Goal: Communication & Community: Share content

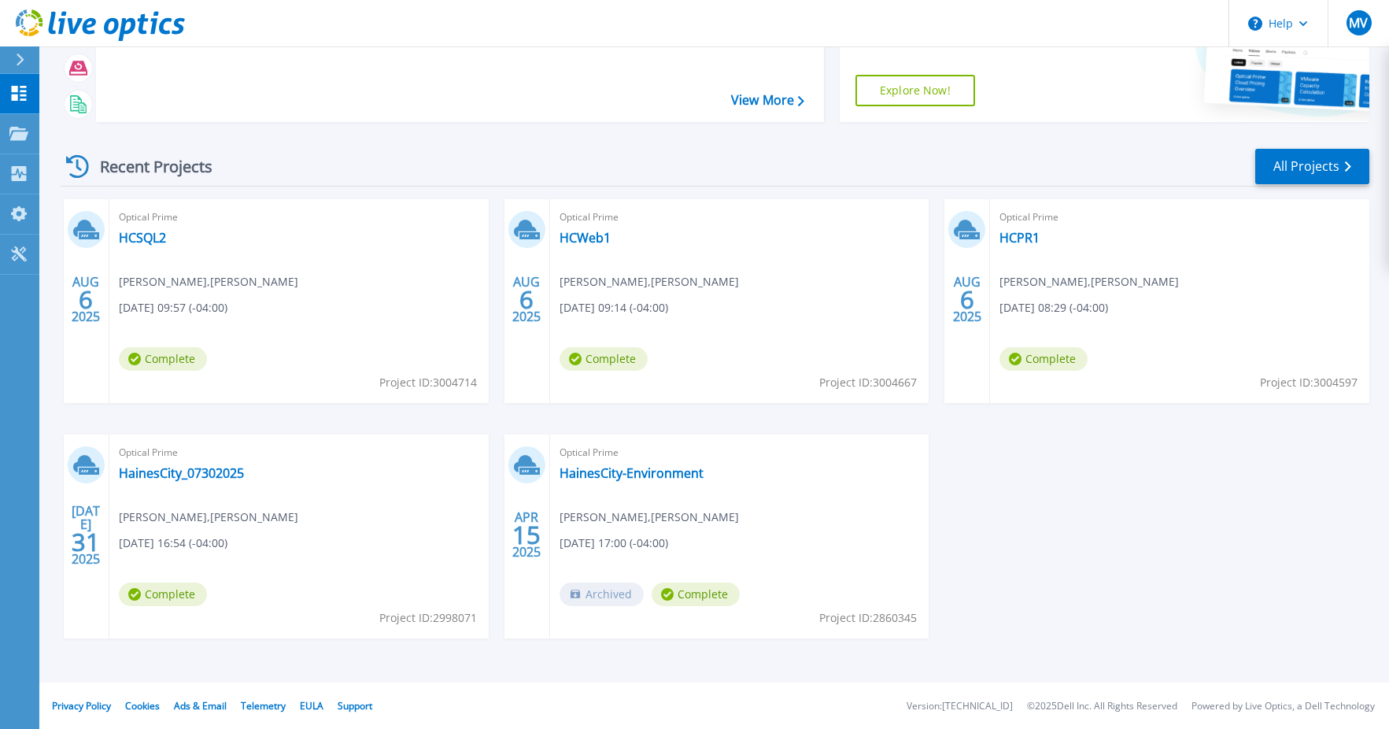
scroll to position [143, 0]
click at [156, 472] on link "HainesCity_07302025" at bounding box center [181, 472] width 125 height 16
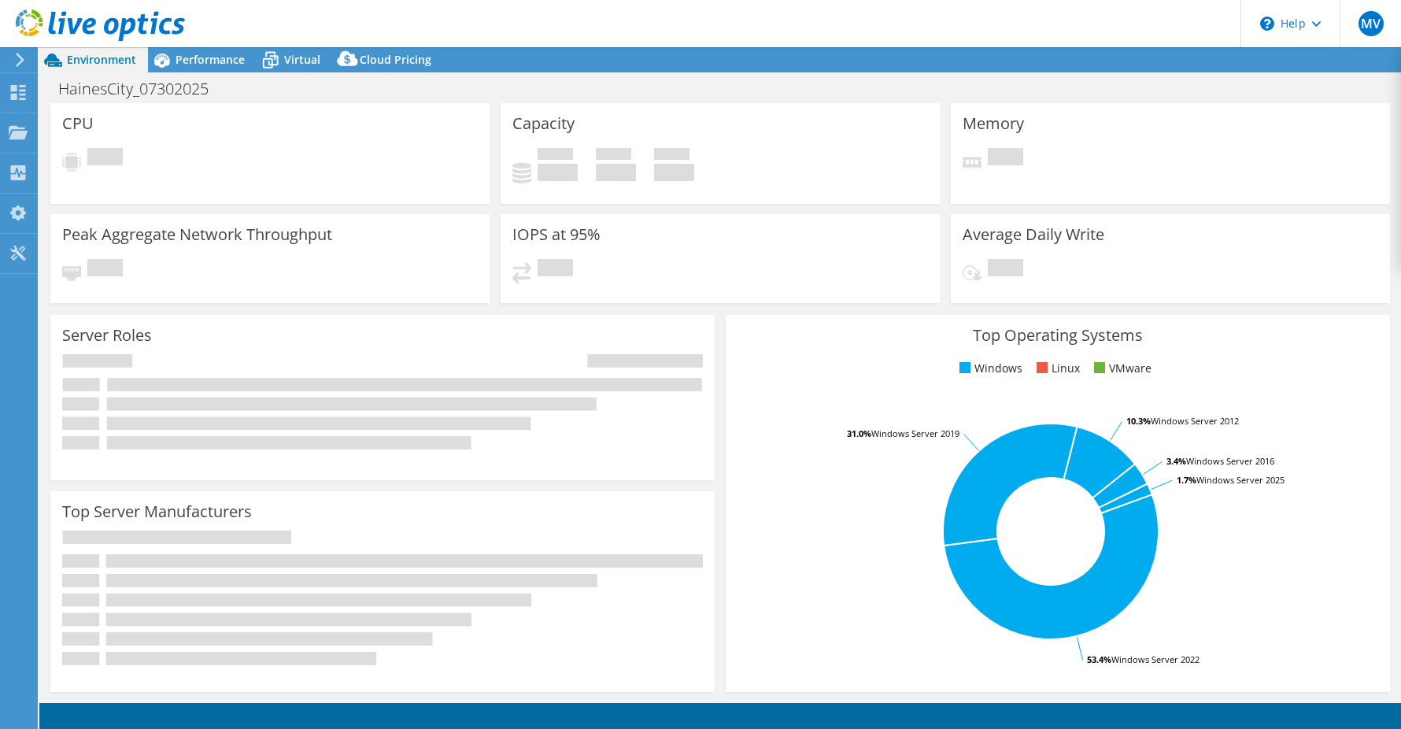
select select "USD"
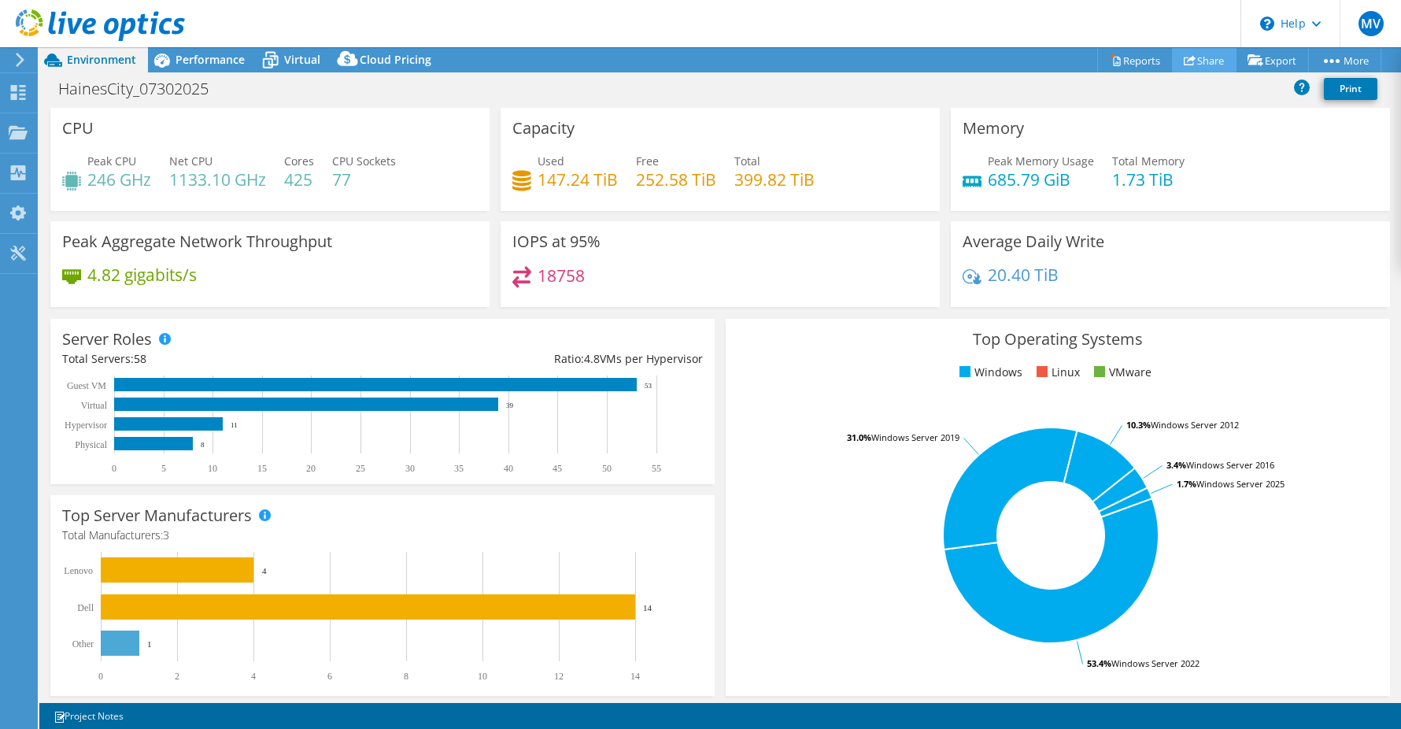
click at [1193, 65] on link "Share" at bounding box center [1204, 60] width 65 height 24
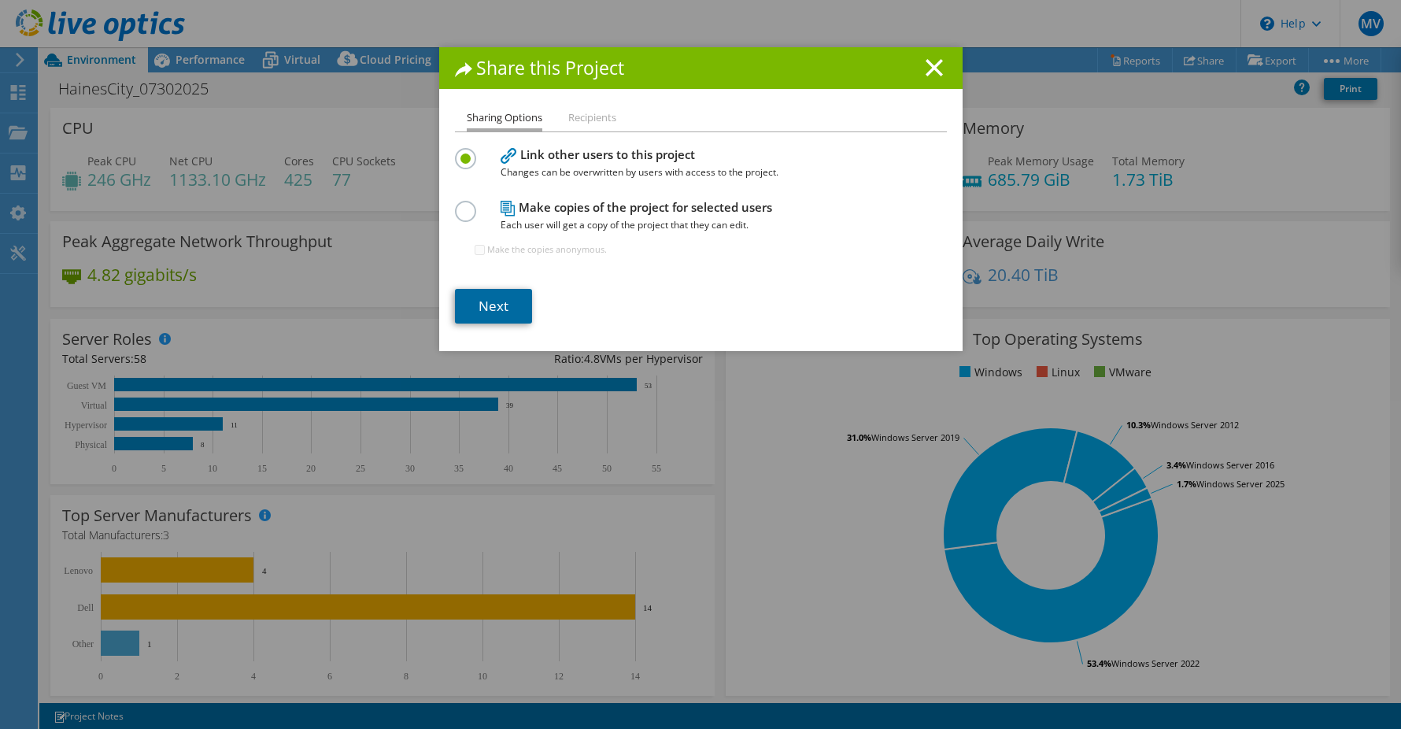
click at [475, 308] on link "Next" at bounding box center [493, 306] width 77 height 35
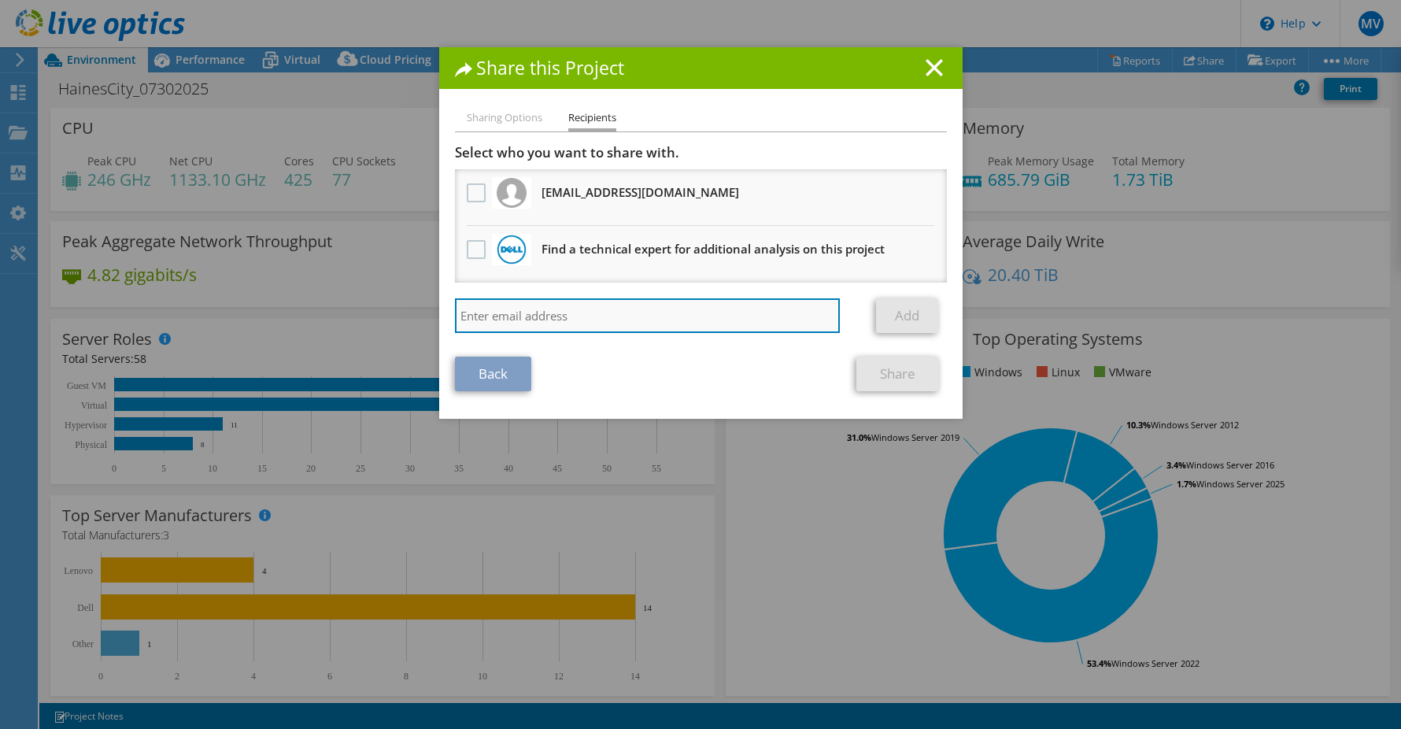
click at [590, 313] on input "search" at bounding box center [648, 315] width 386 height 35
type input "[PERSON_NAME][EMAIL_ADDRESS][PERSON_NAME][DOMAIN_NAME]"
drag, startPoint x: 638, startPoint y: 305, endPoint x: 362, endPoint y: 282, distance: 276.5
click at [361, 282] on div "Share this Project Sharing Options Recipients Link other users to this project …" at bounding box center [700, 364] width 1401 height 634
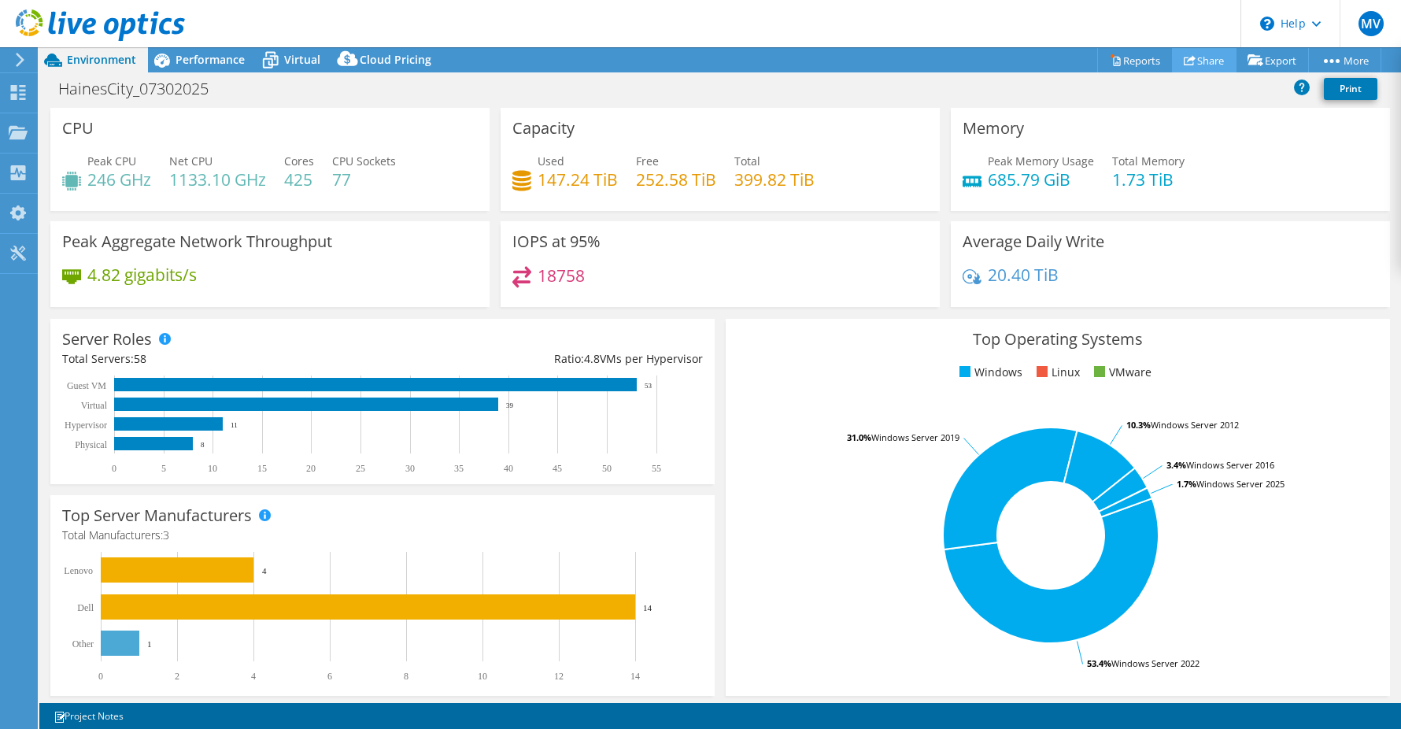
click at [1208, 54] on link "Share" at bounding box center [1204, 60] width 65 height 24
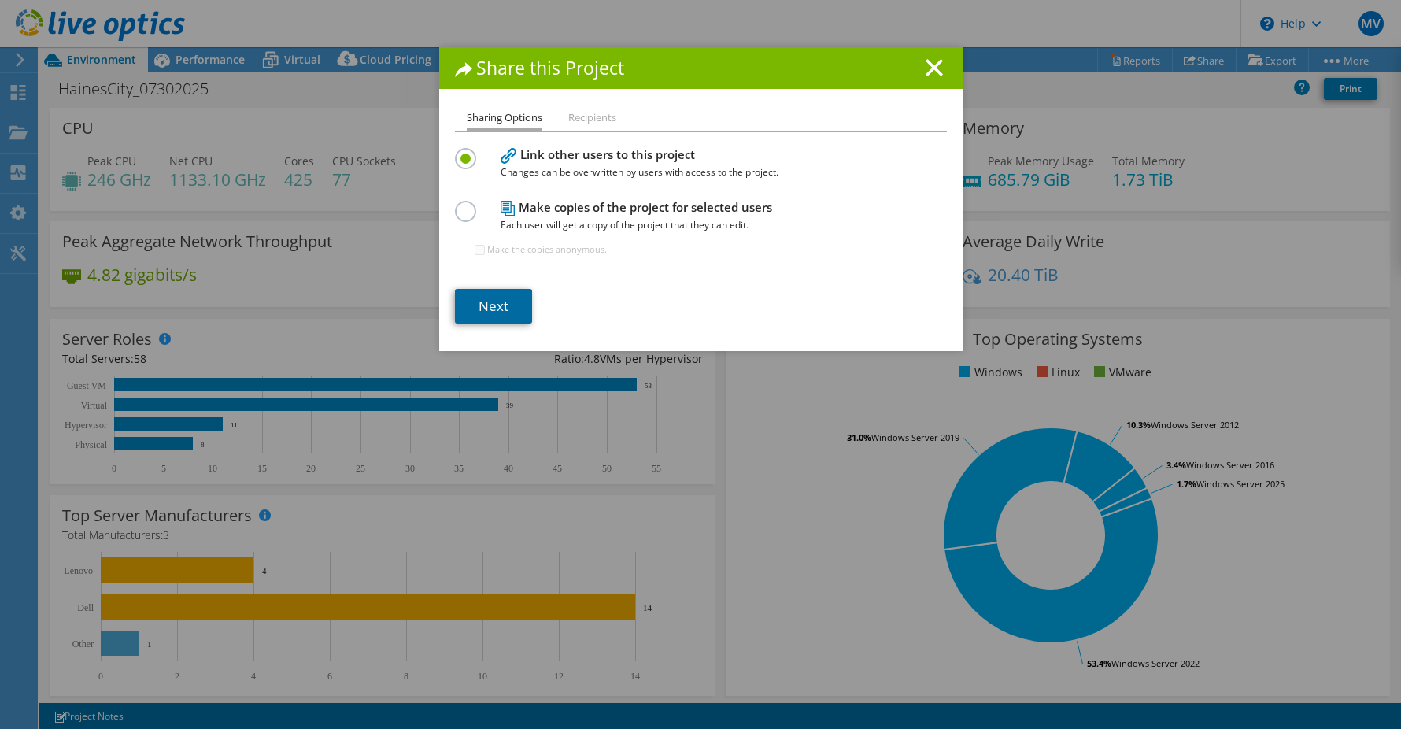
click at [498, 304] on link "Next" at bounding box center [493, 306] width 77 height 35
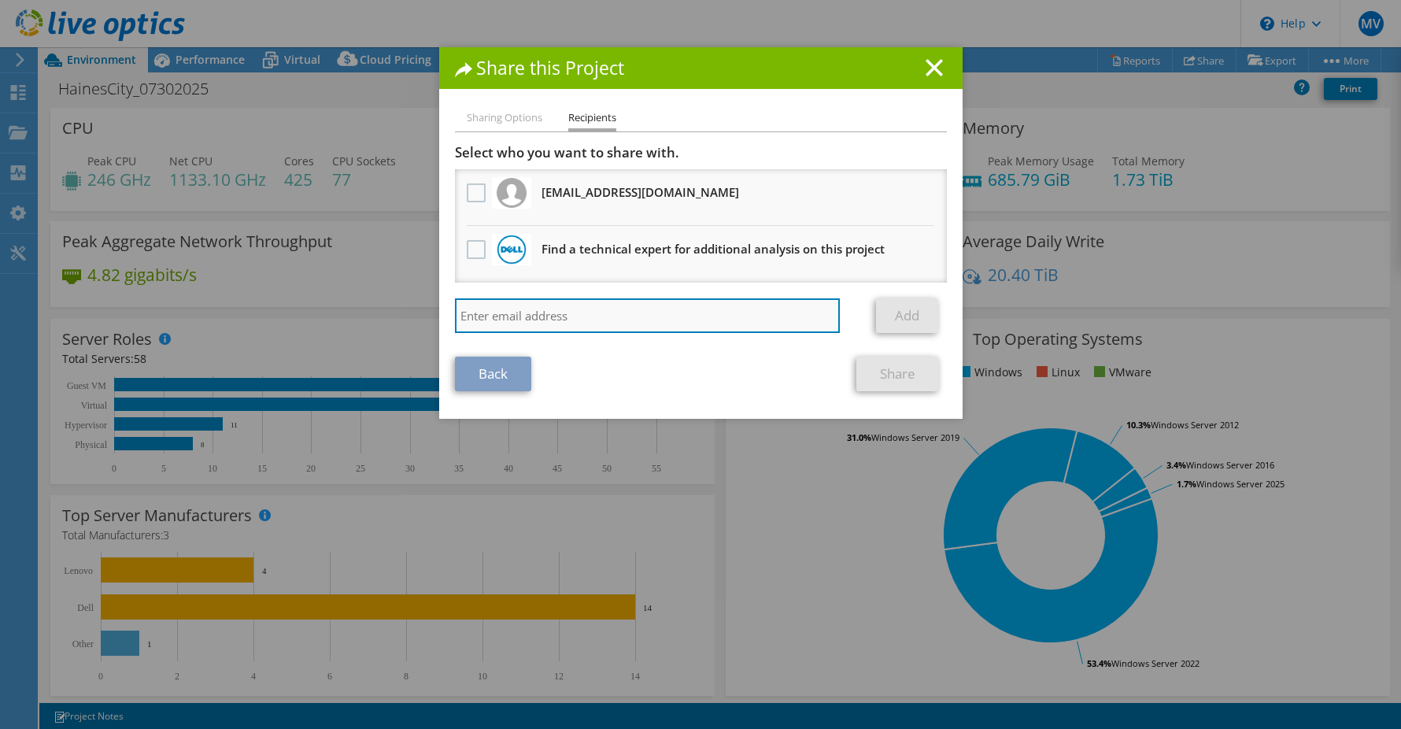
click at [545, 316] on input "search" at bounding box center [648, 315] width 386 height 35
type input "tim.gangemi@dell.com"
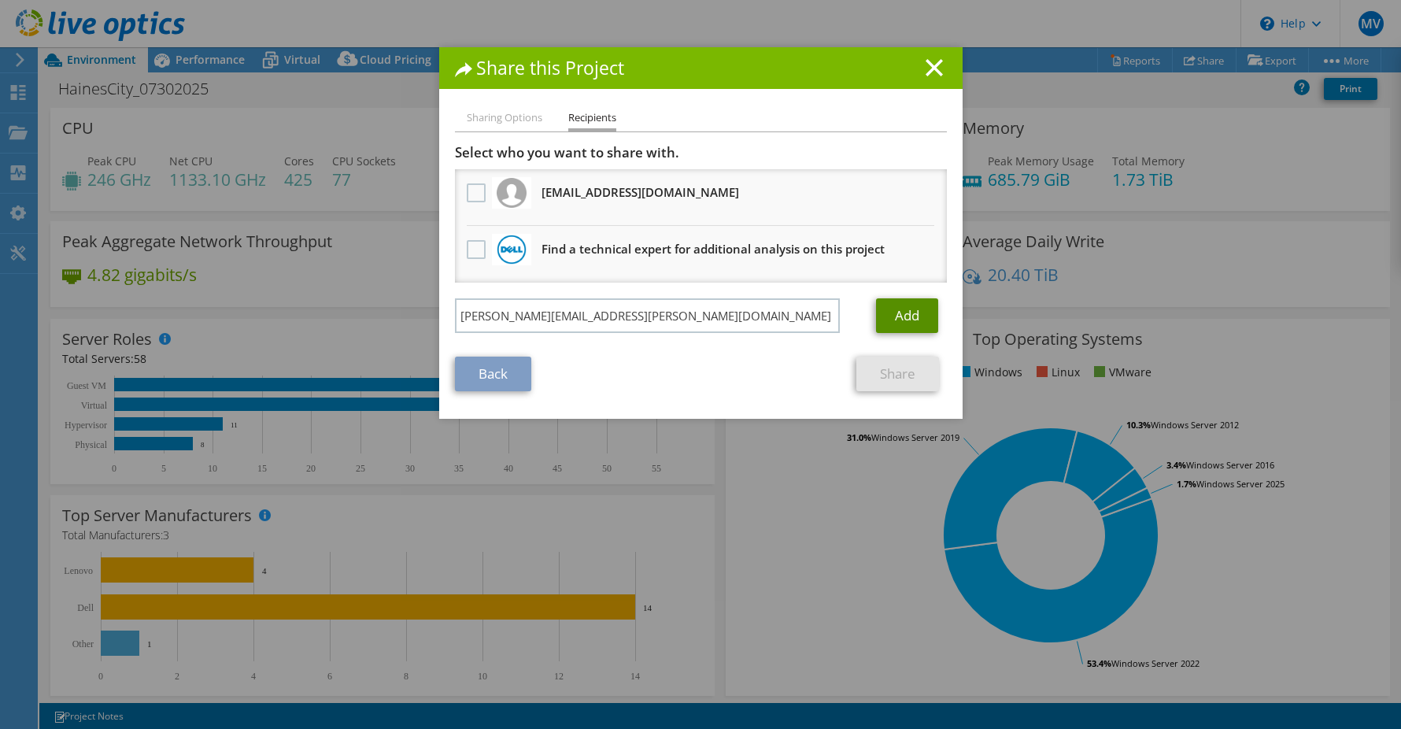
click at [879, 316] on link "Add" at bounding box center [907, 315] width 62 height 35
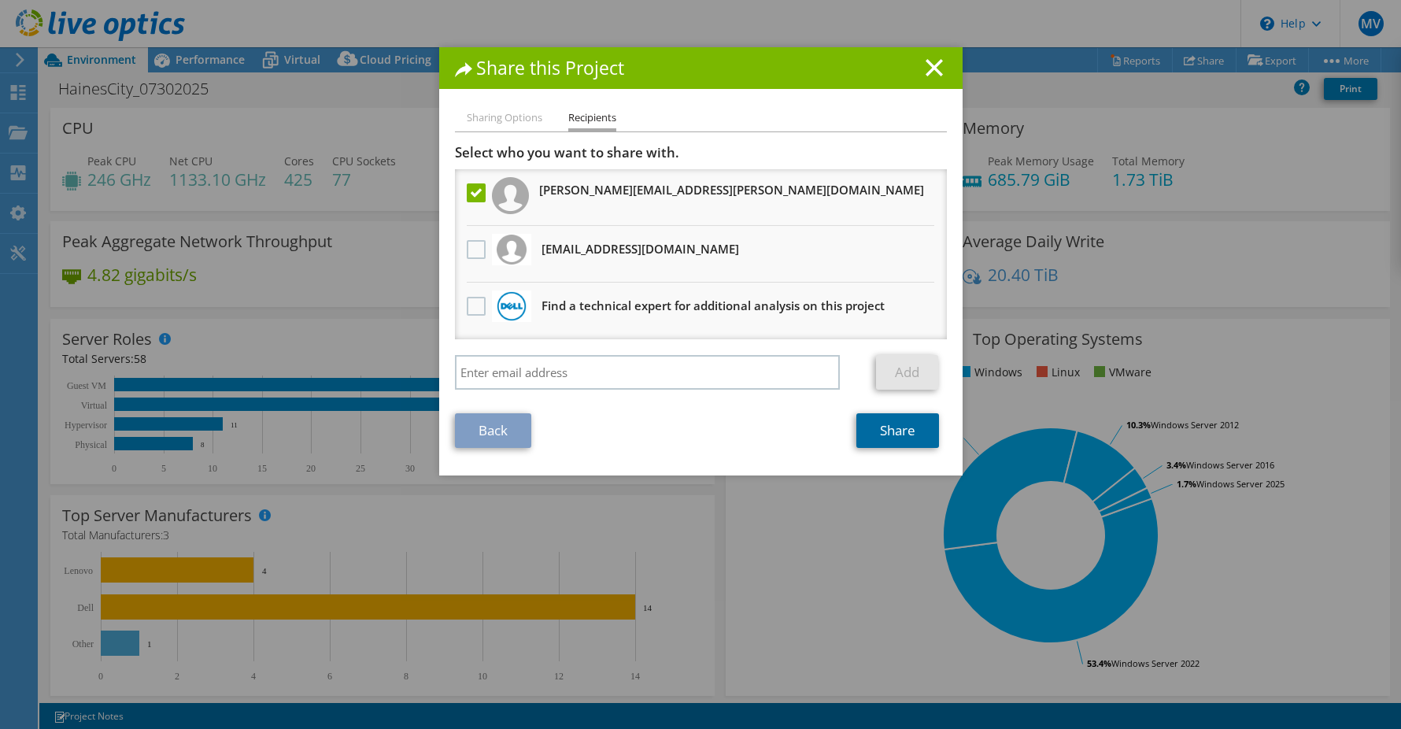
click at [890, 434] on link "Share" at bounding box center [897, 430] width 83 height 35
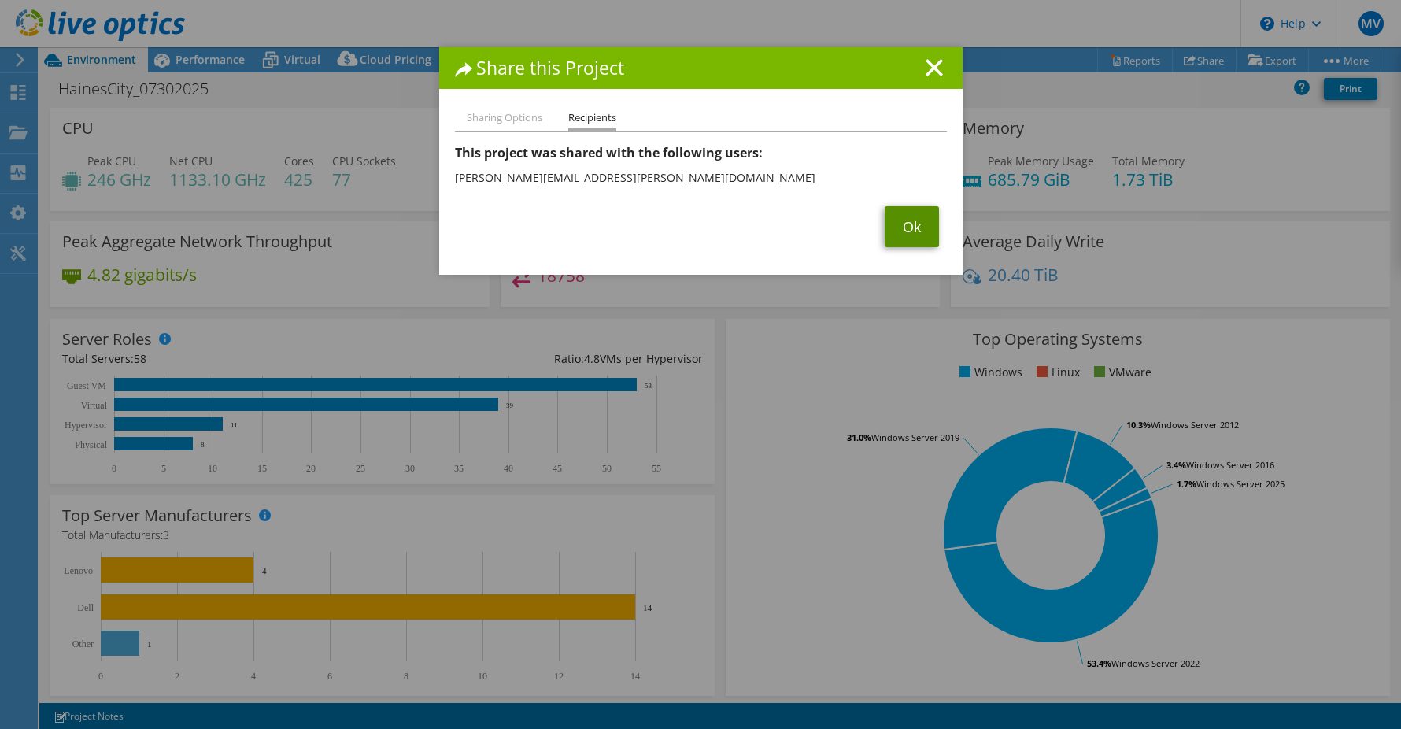
click at [913, 226] on link "Ok" at bounding box center [912, 226] width 54 height 41
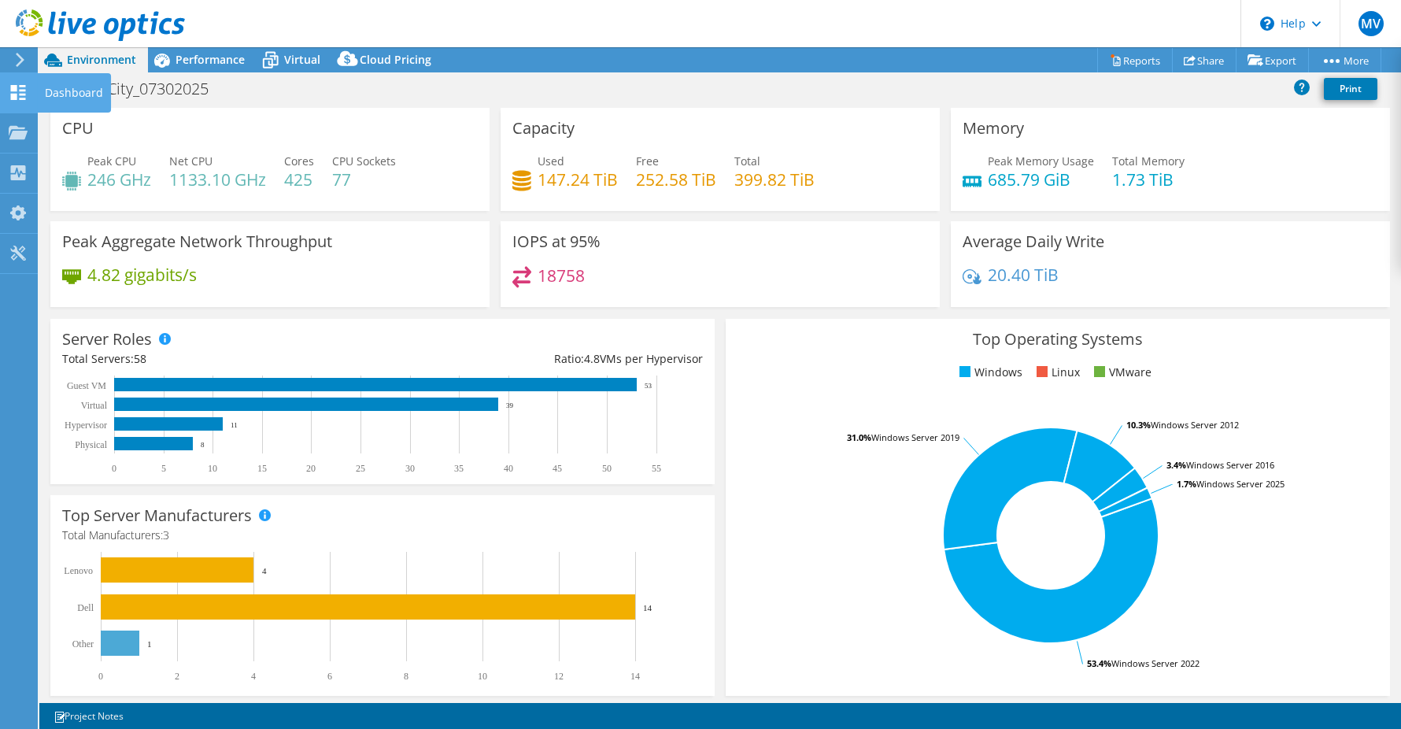
click at [24, 95] on use at bounding box center [18, 92] width 15 height 15
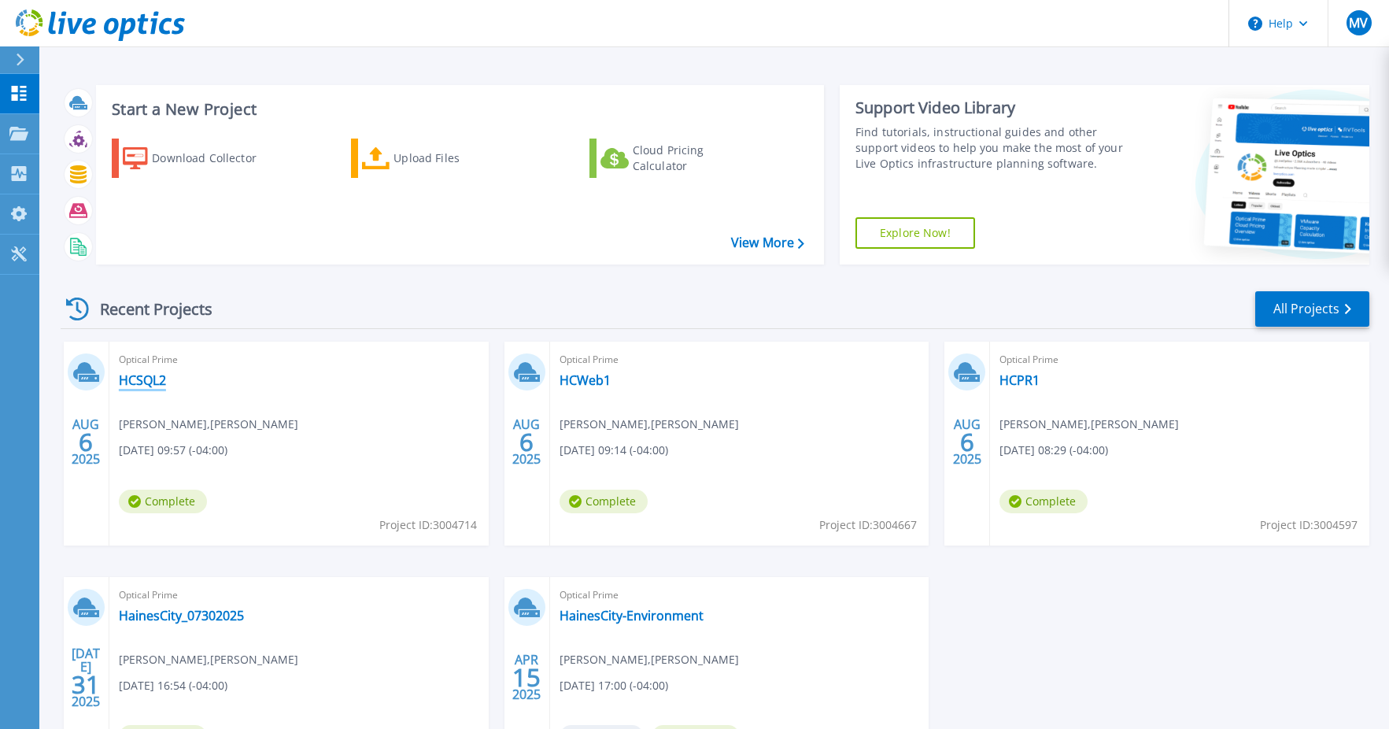
click at [143, 381] on link "HCSQL2" at bounding box center [142, 380] width 47 height 16
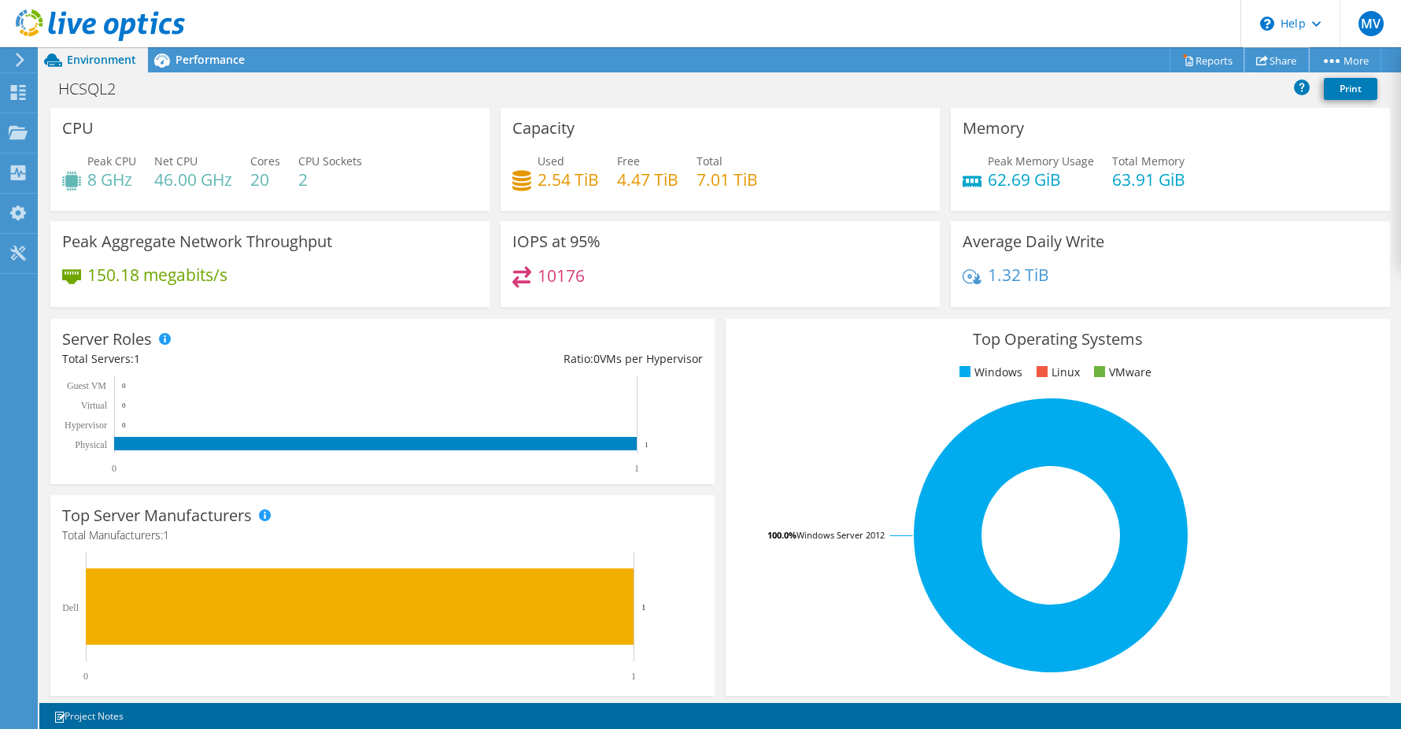
click at [1276, 61] on link "Share" at bounding box center [1277, 60] width 65 height 24
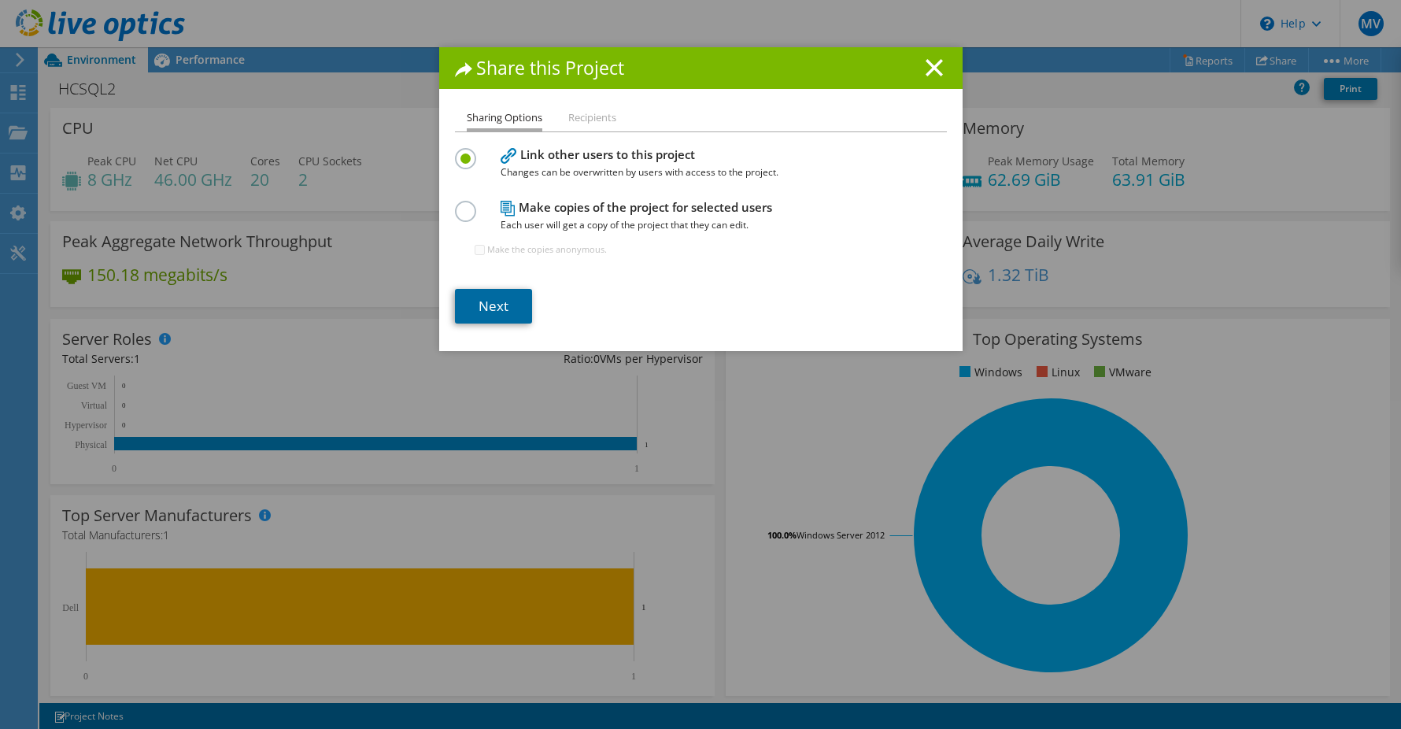
click at [479, 303] on link "Next" at bounding box center [493, 306] width 77 height 35
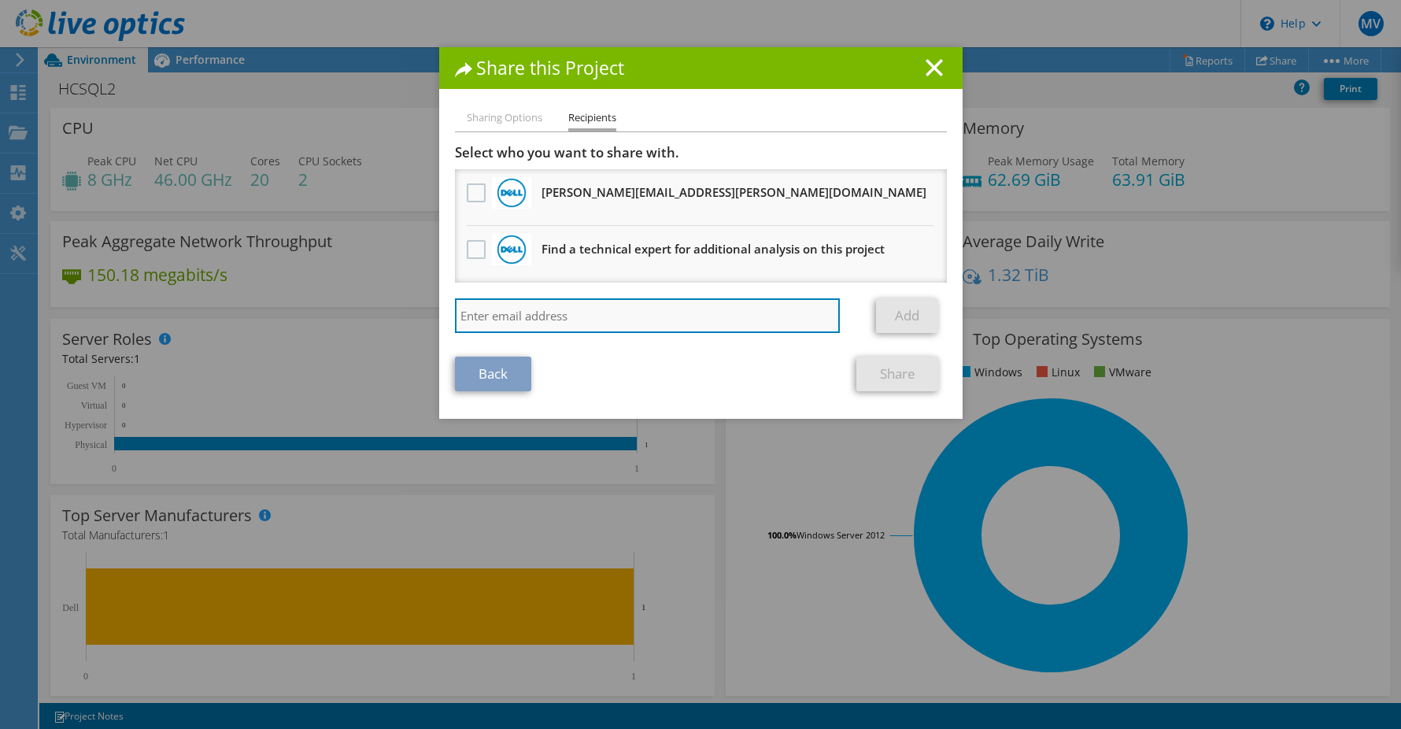
click at [701, 326] on input "search" at bounding box center [648, 315] width 386 height 35
type input "[PERSON_NAME][EMAIL_ADDRESS][PERSON_NAME][DOMAIN_NAME]"
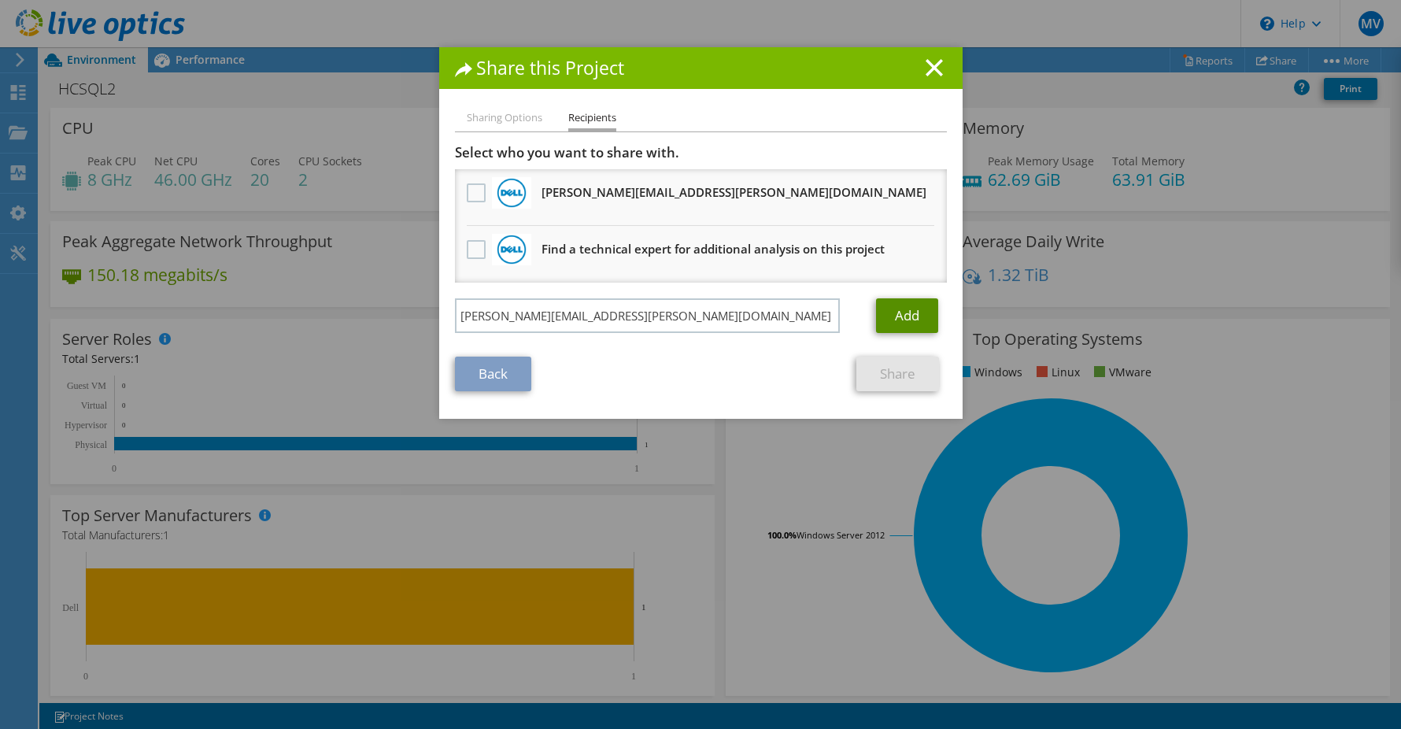
click at [893, 316] on link "Add" at bounding box center [907, 315] width 62 height 35
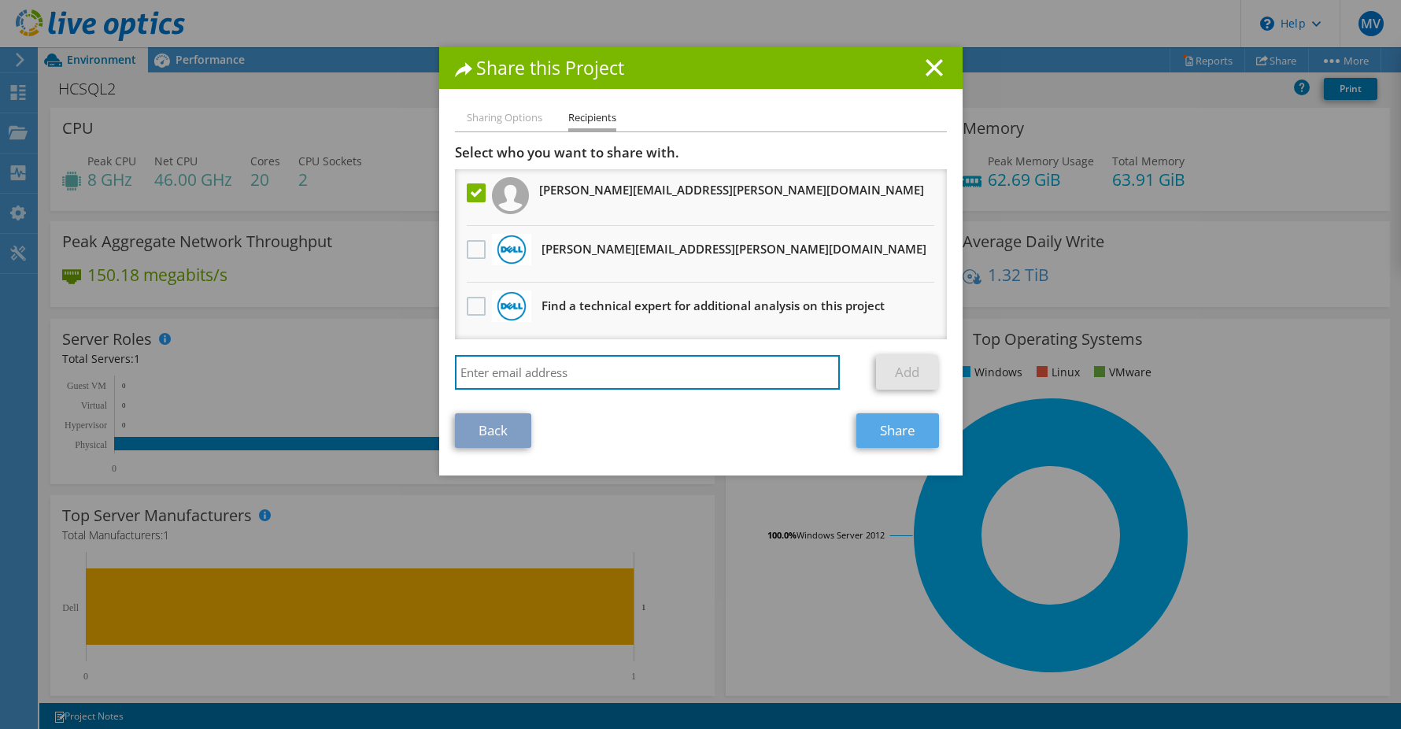
type input "[PERSON_NAME][EMAIL_ADDRESS][PERSON_NAME][DOMAIN_NAME]"
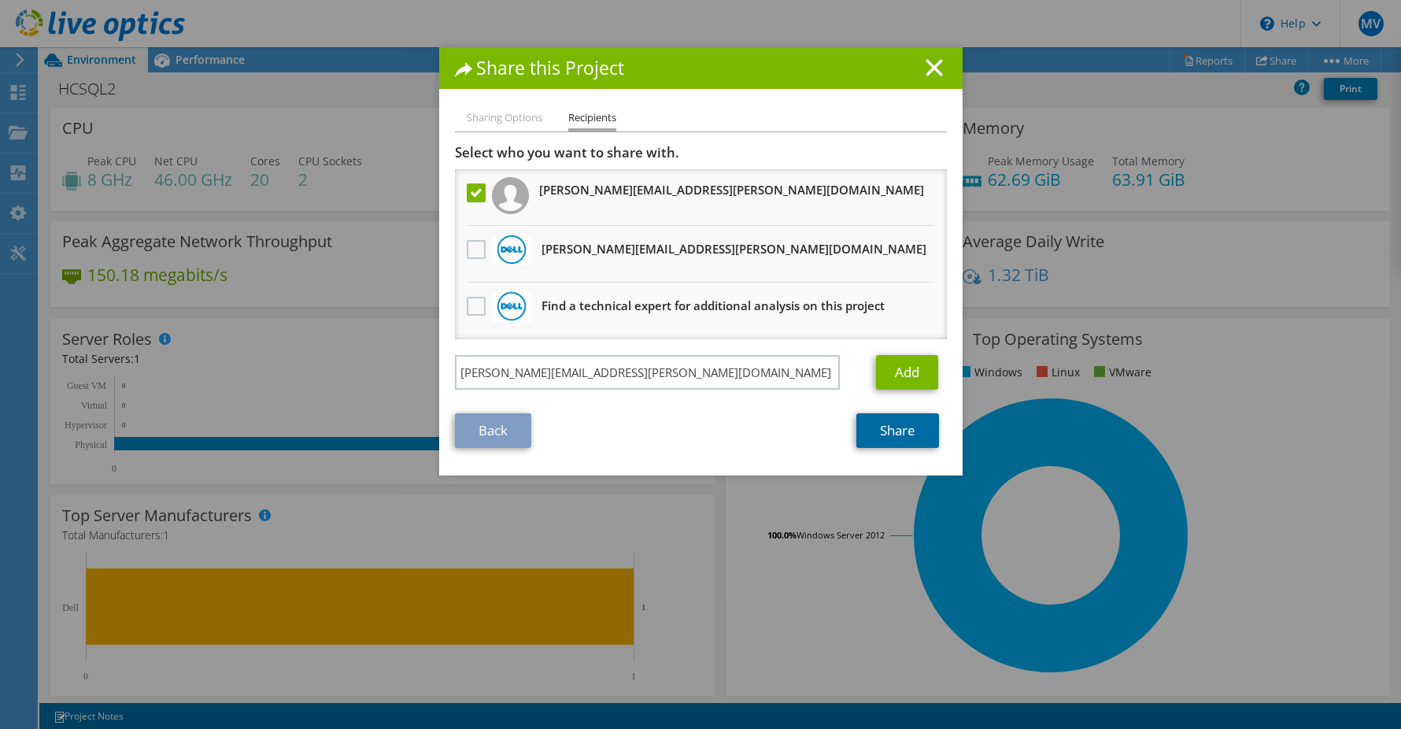
click at [885, 436] on link "Share" at bounding box center [897, 430] width 83 height 35
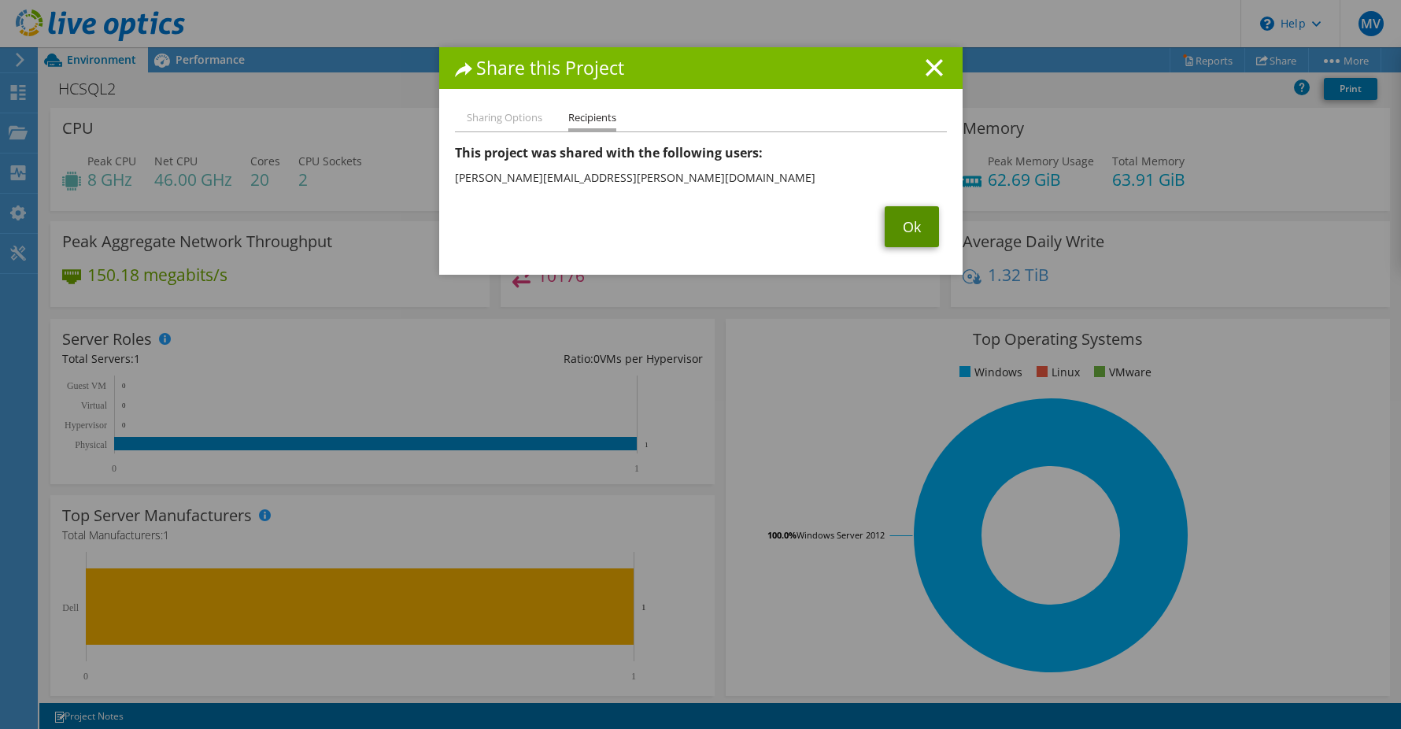
click at [915, 227] on link "Ok" at bounding box center [912, 226] width 54 height 41
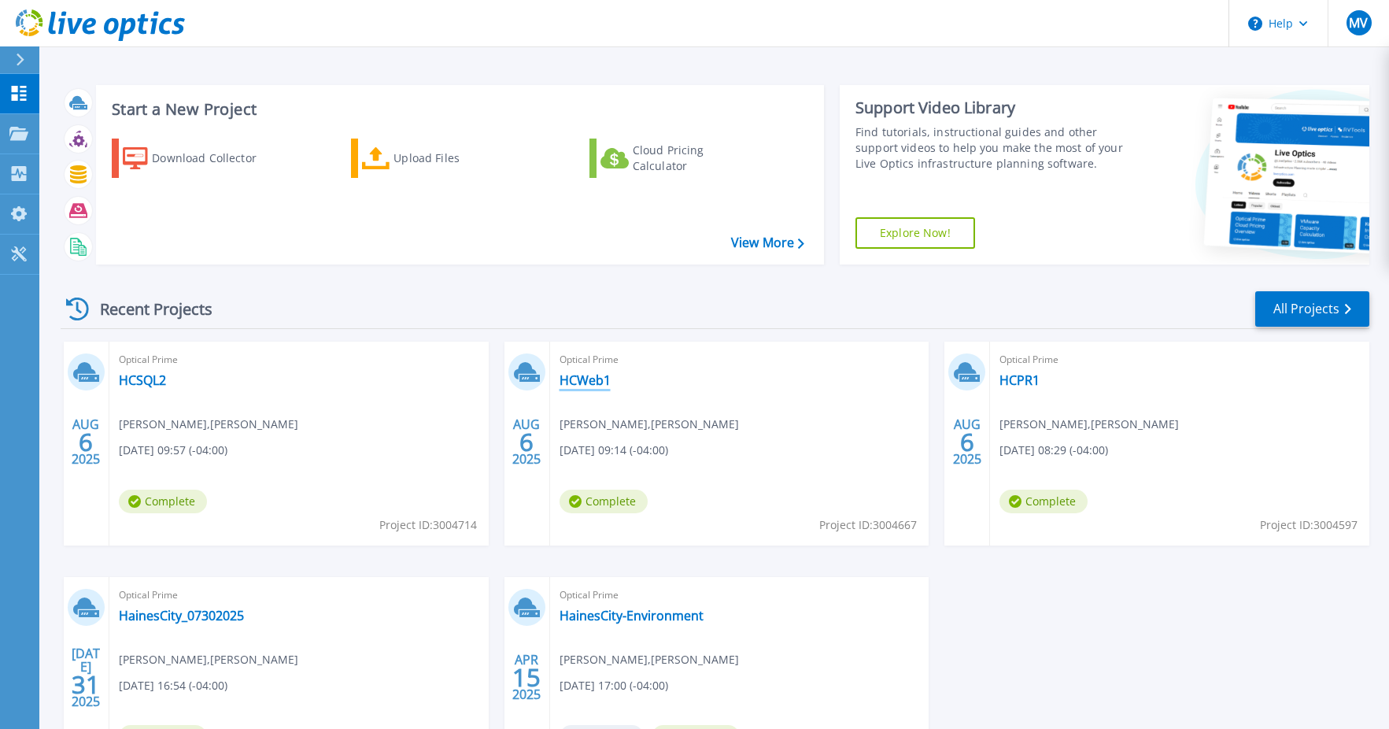
click at [590, 385] on link "HCWeb1" at bounding box center [585, 380] width 51 height 16
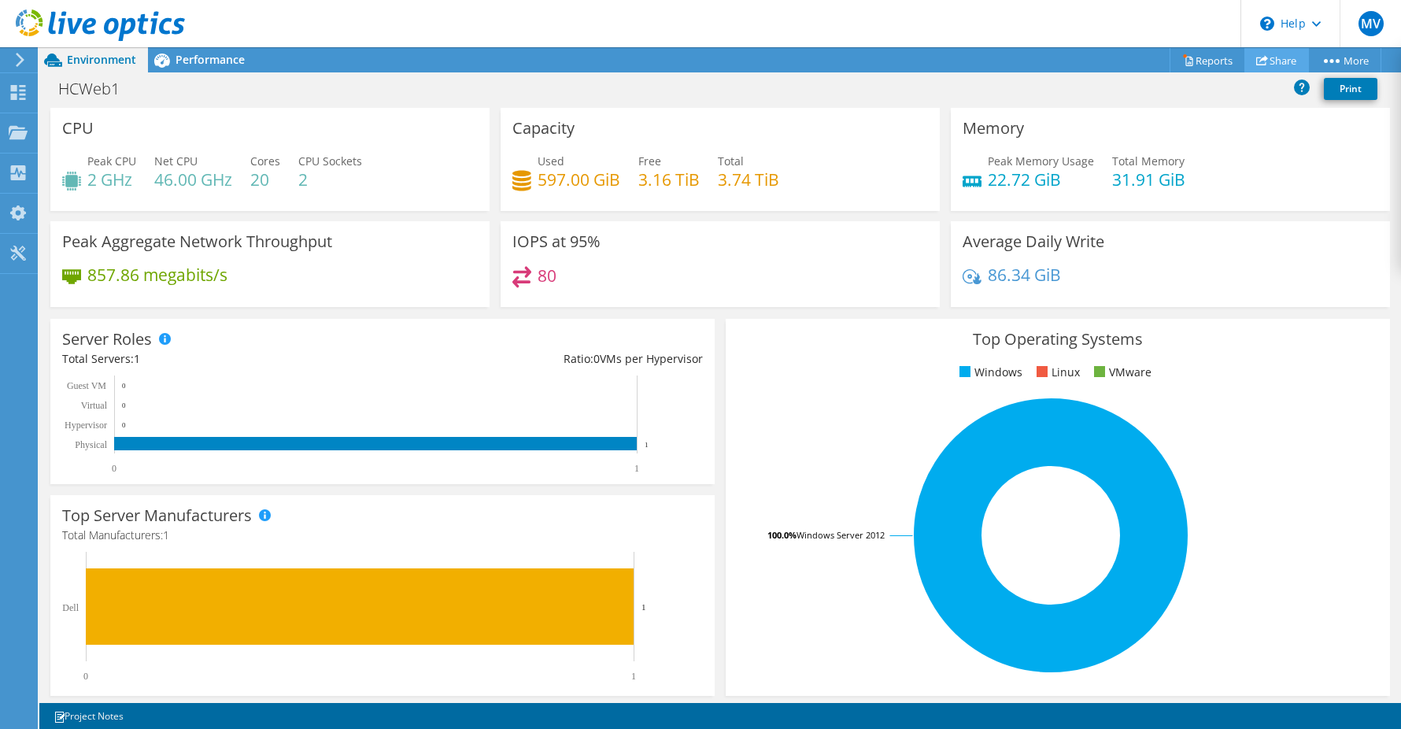
click at [1270, 62] on link "Share" at bounding box center [1277, 60] width 65 height 24
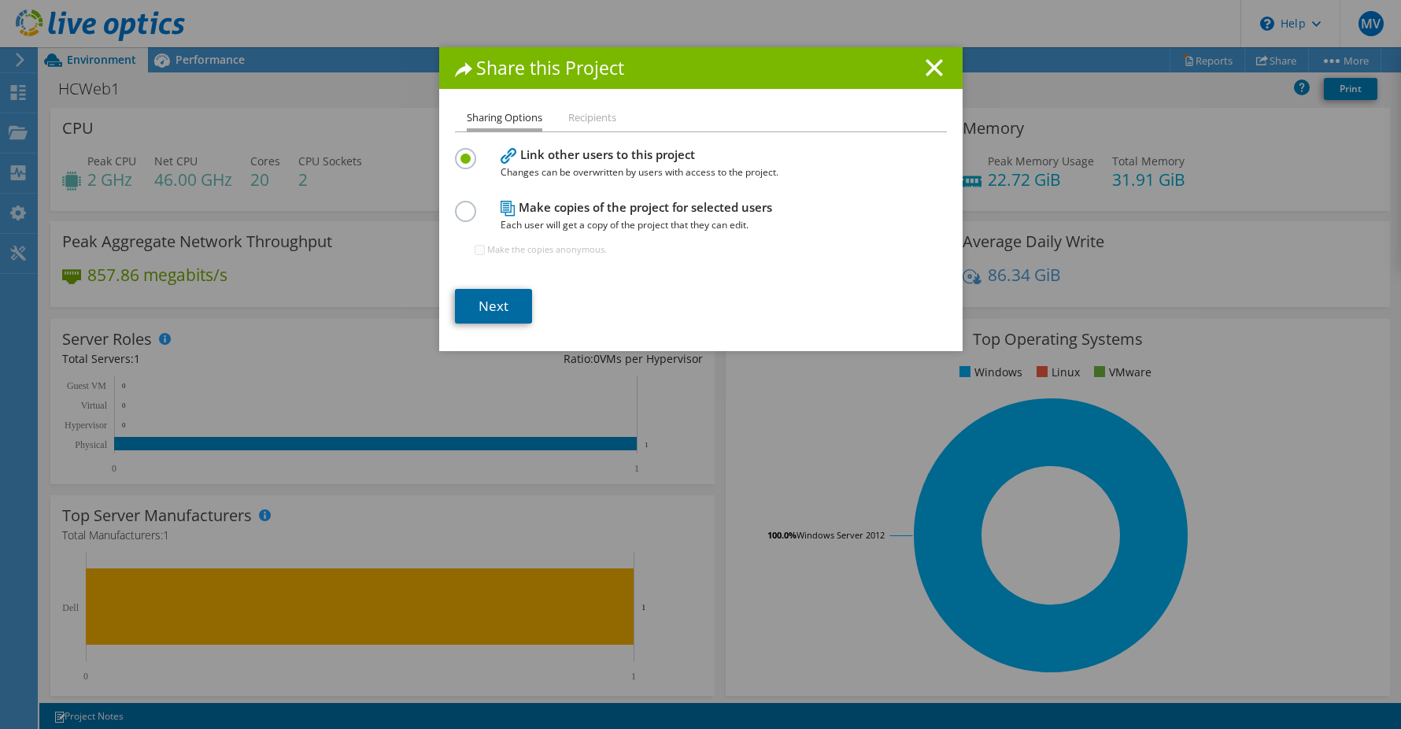
click at [487, 313] on link "Next" at bounding box center [493, 306] width 77 height 35
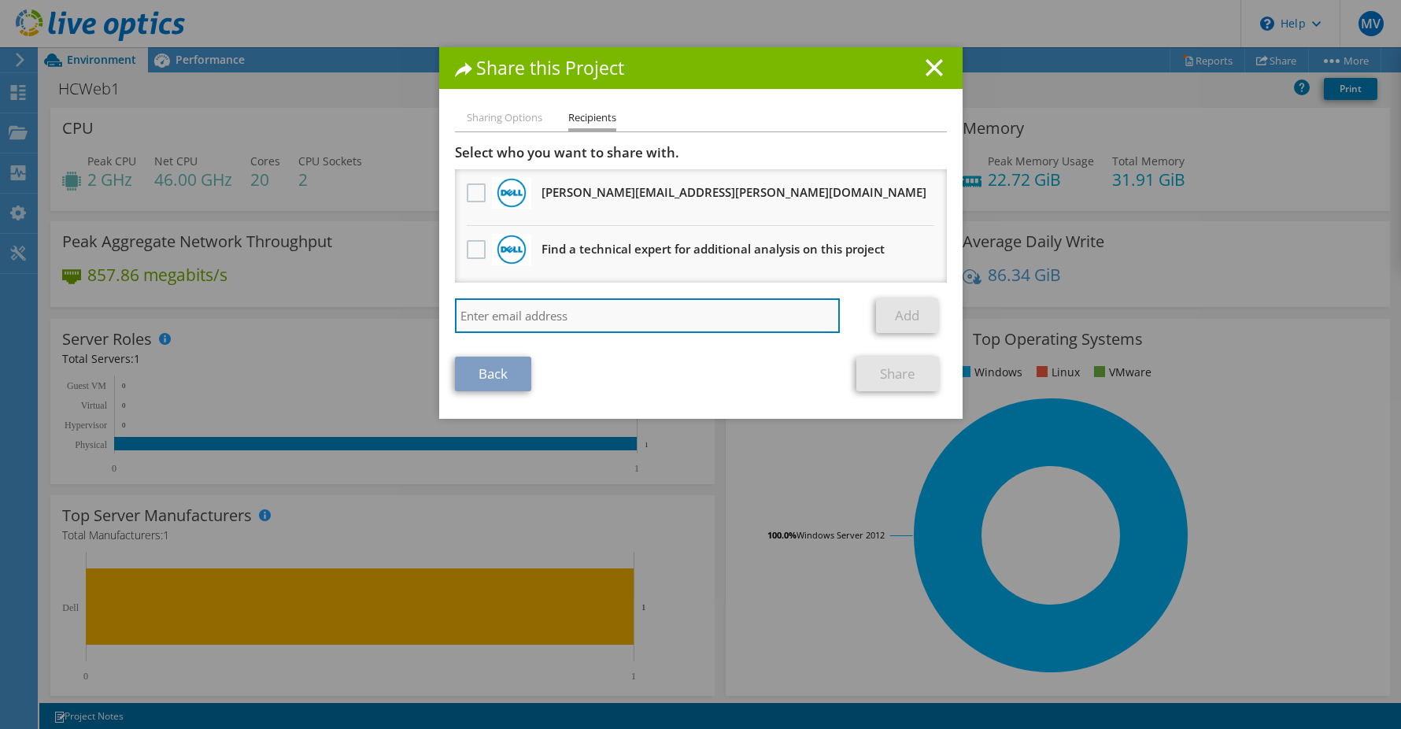
click at [700, 320] on input "search" at bounding box center [648, 315] width 386 height 35
type input "[PERSON_NAME][EMAIL_ADDRESS][PERSON_NAME][DOMAIN_NAME]"
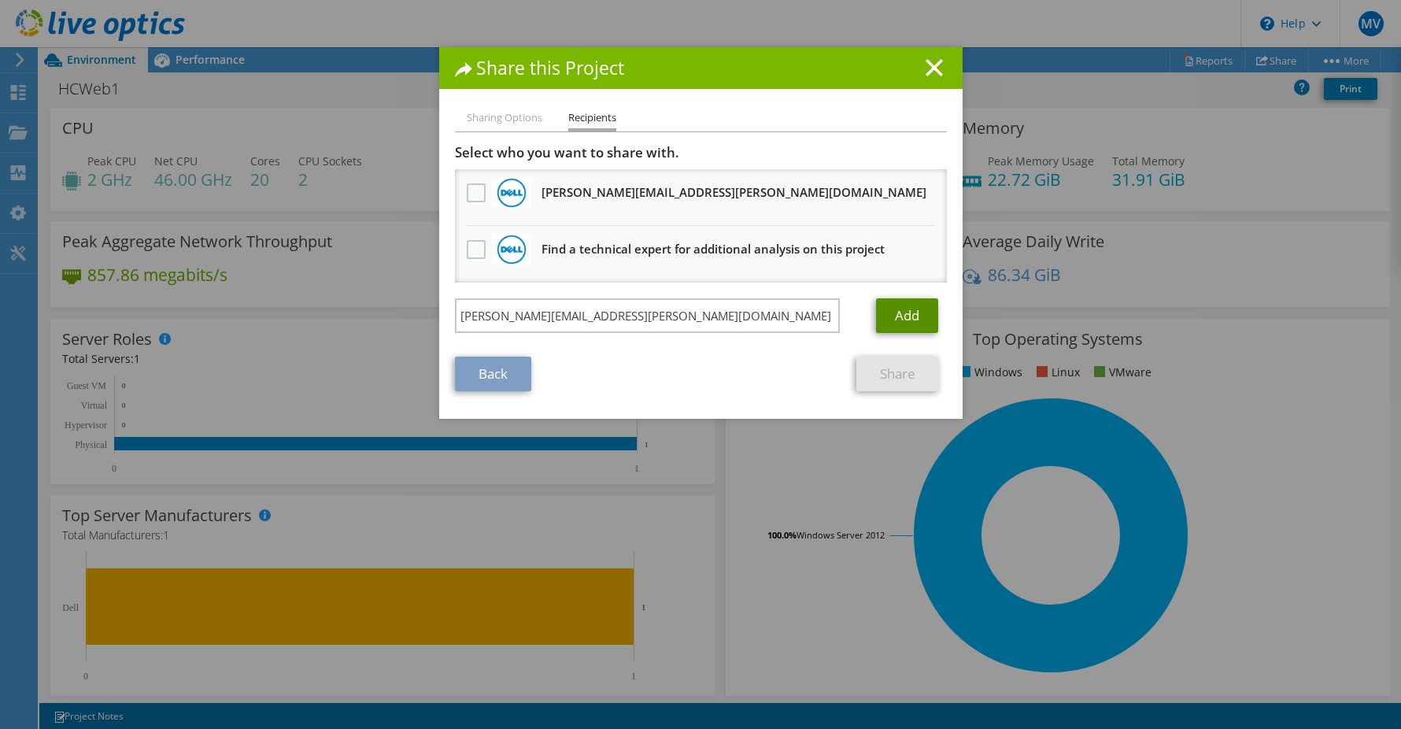
click at [922, 315] on link "Add" at bounding box center [907, 315] width 62 height 35
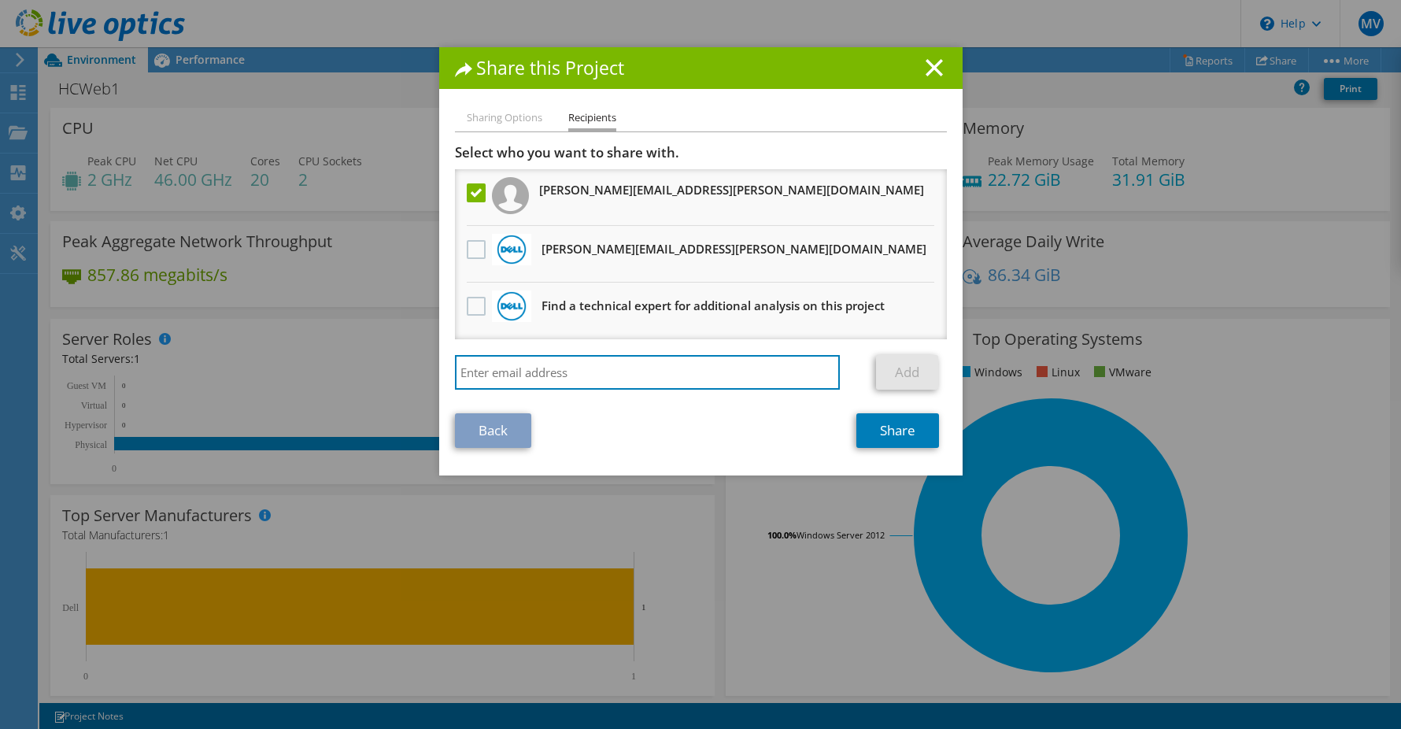
type input "[PERSON_NAME][EMAIL_ADDRESS][PERSON_NAME][DOMAIN_NAME]"
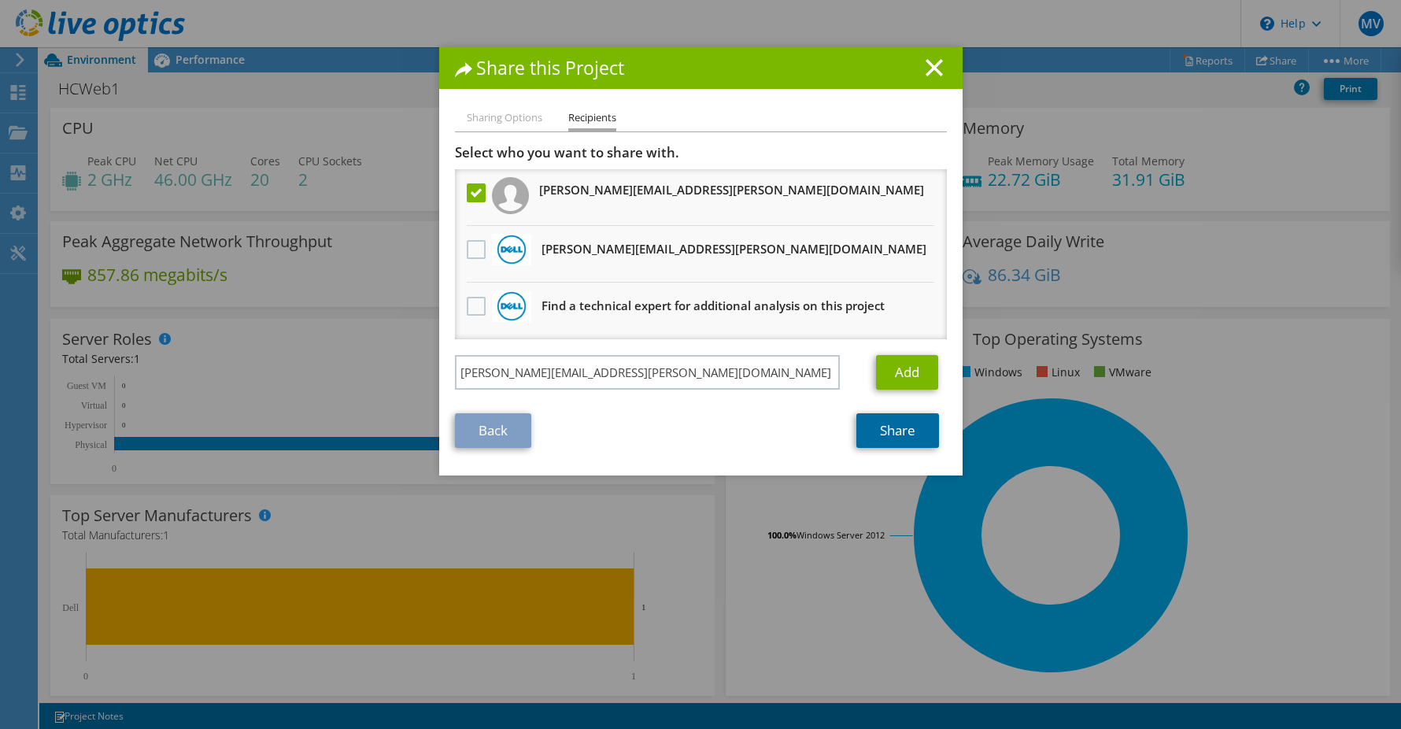
click at [879, 419] on link "Share" at bounding box center [897, 430] width 83 height 35
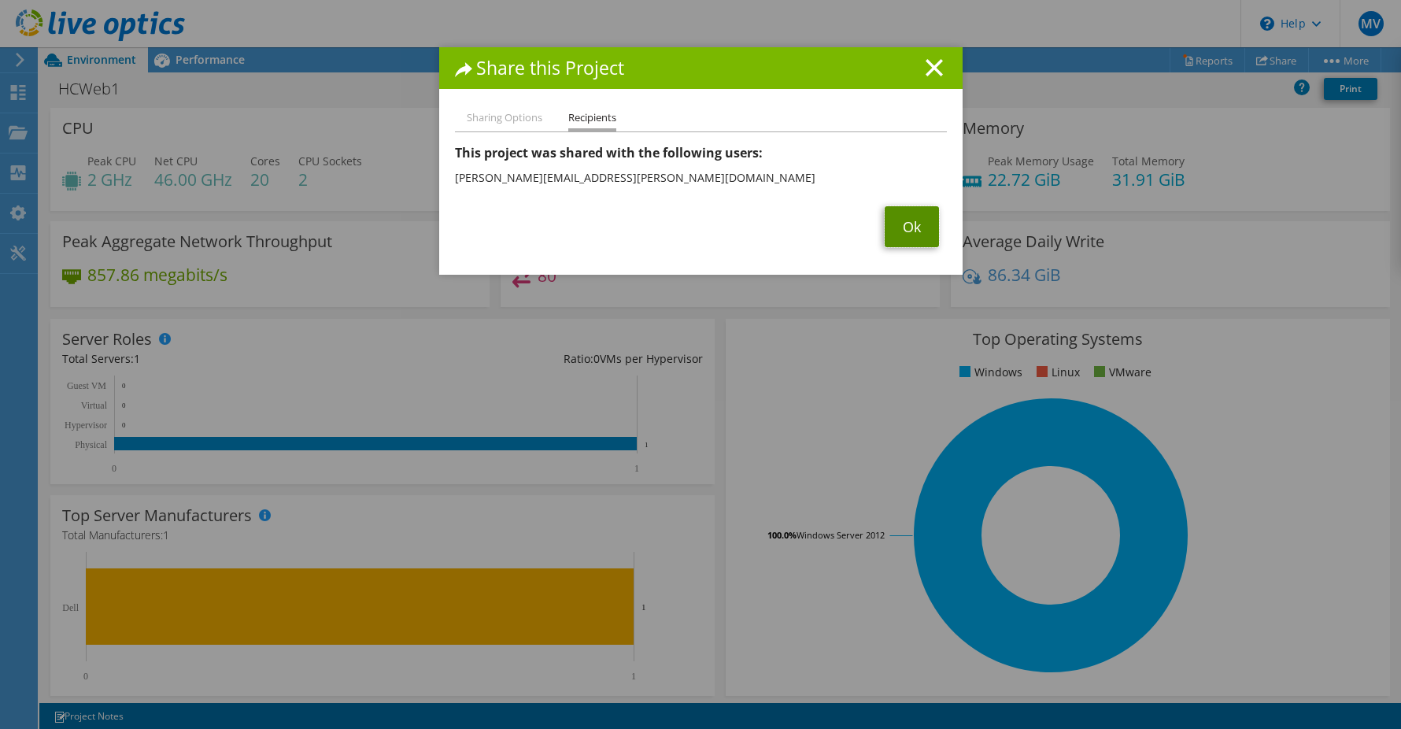
click at [905, 232] on link "Ok" at bounding box center [912, 226] width 54 height 41
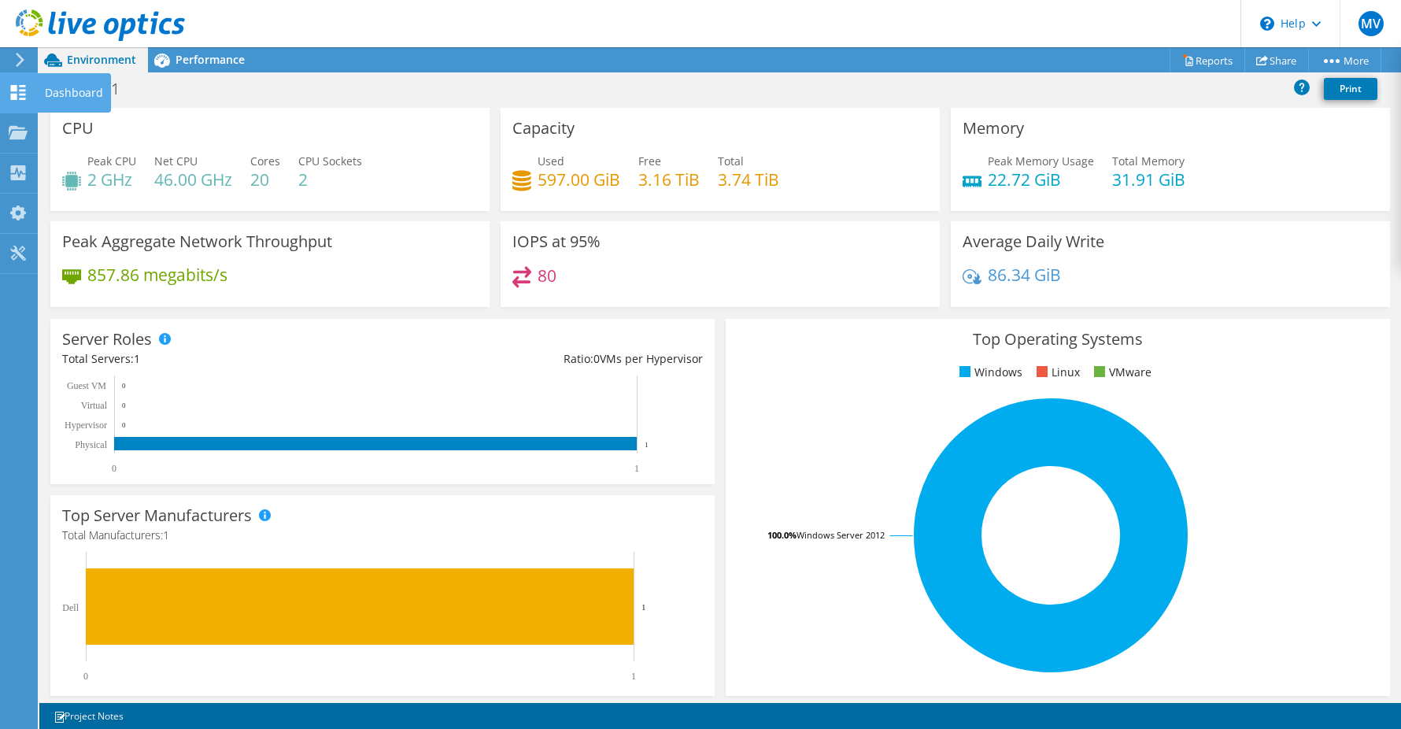
click at [20, 87] on icon at bounding box center [18, 92] width 19 height 15
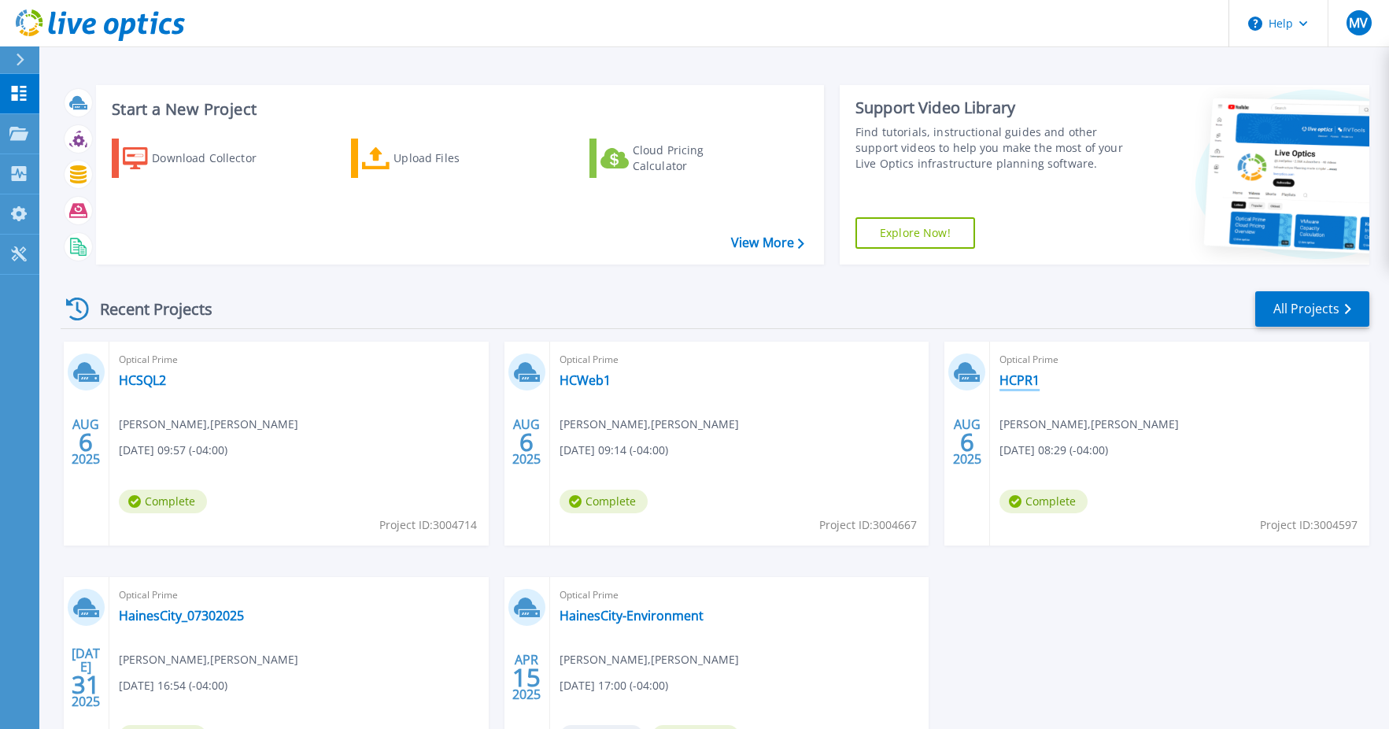
click at [1030, 387] on link "HCPR1" at bounding box center [1020, 380] width 40 height 16
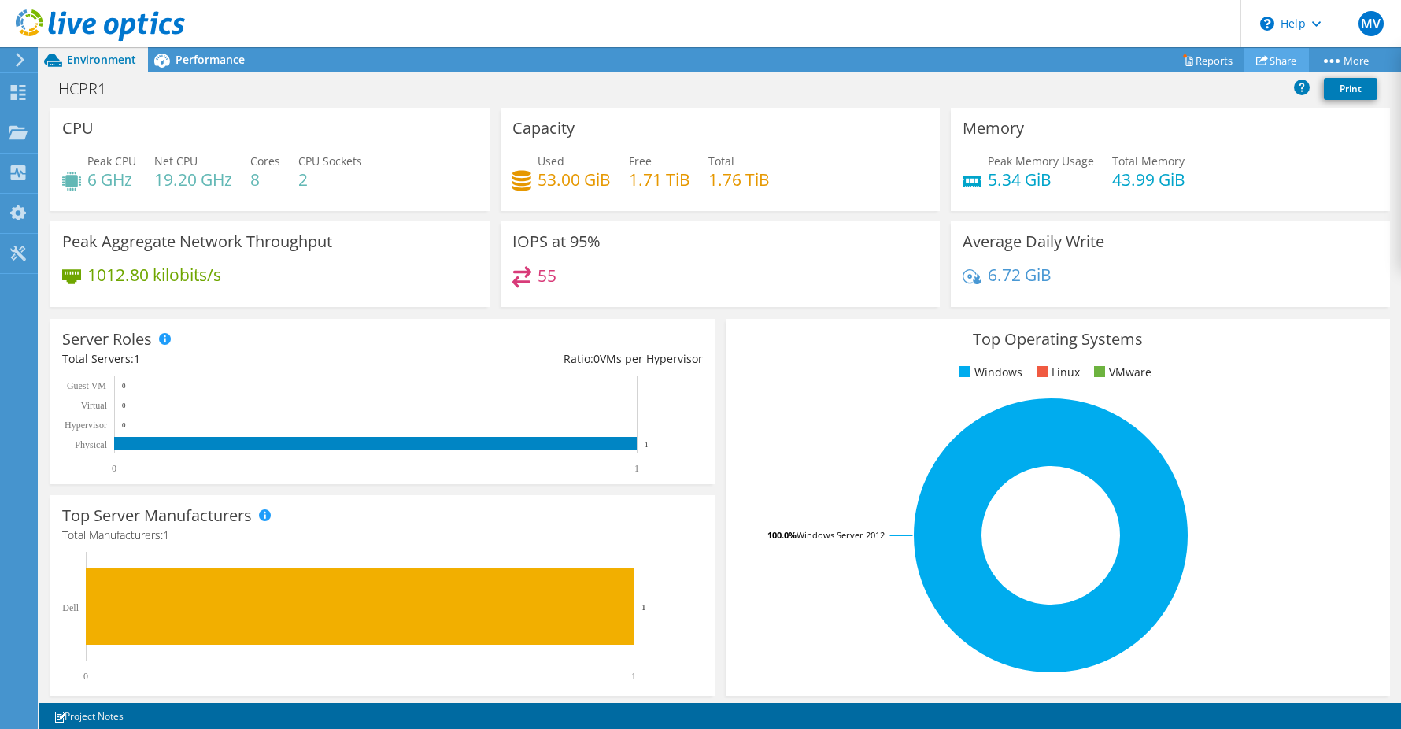
click at [1269, 65] on link "Share" at bounding box center [1277, 60] width 65 height 24
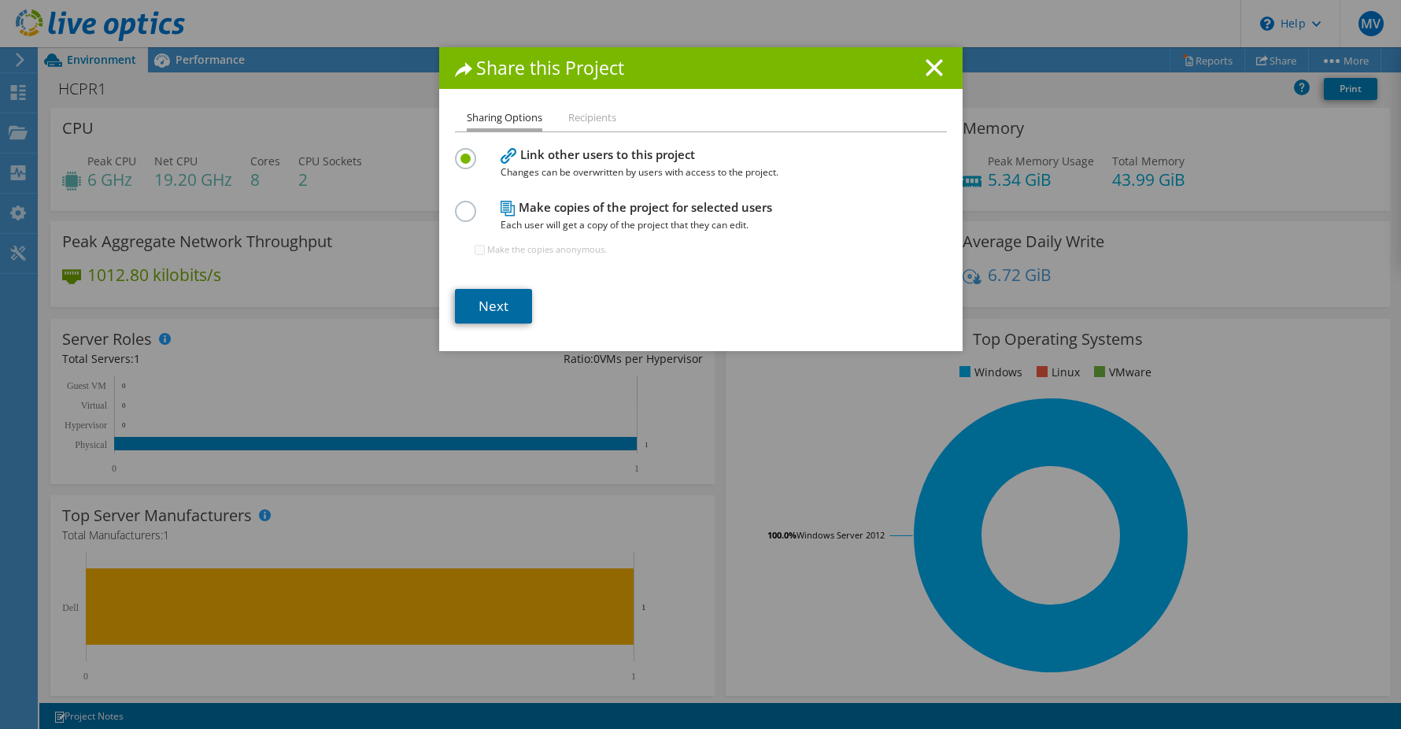
click at [490, 302] on link "Next" at bounding box center [493, 306] width 77 height 35
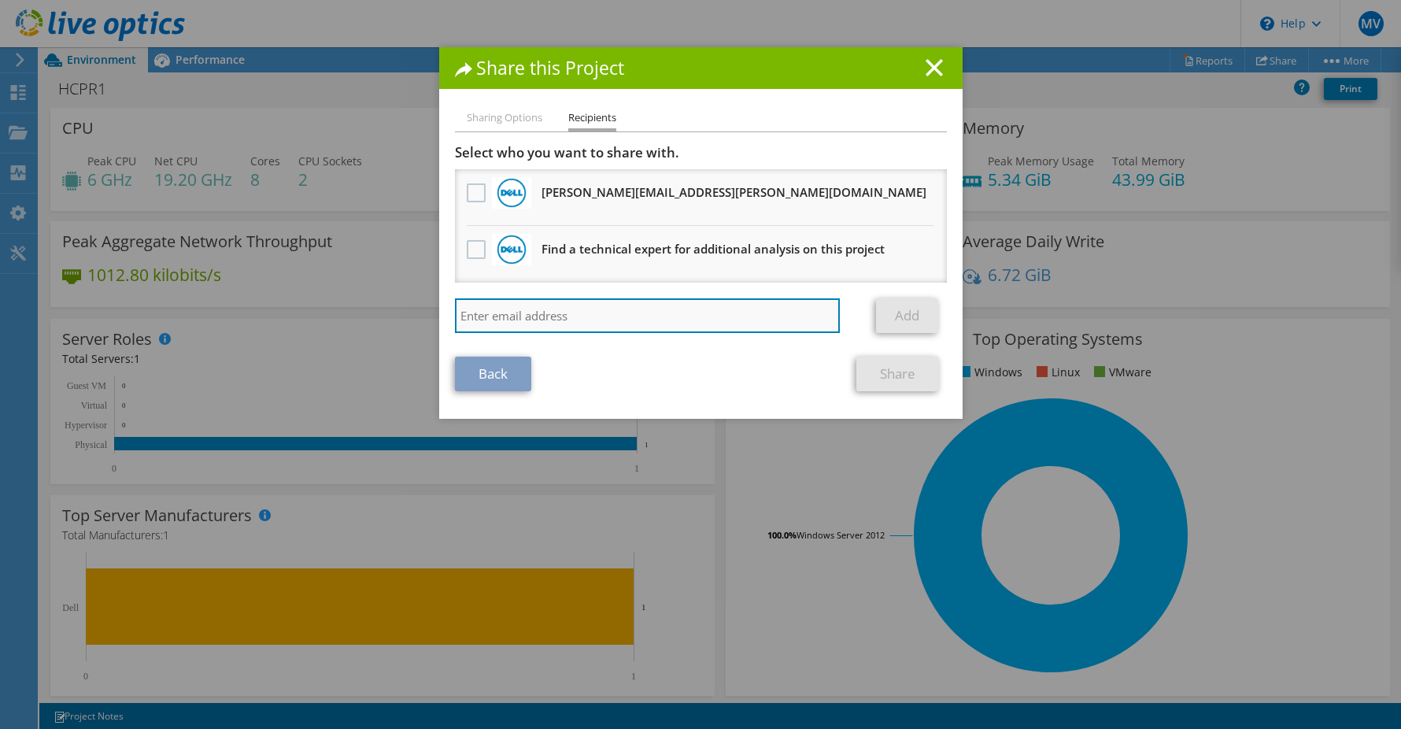
drag, startPoint x: 686, startPoint y: 316, endPoint x: 686, endPoint y: 326, distance: 10.2
click at [686, 316] on input "search" at bounding box center [648, 315] width 386 height 35
type input "[PERSON_NAME][EMAIL_ADDRESS][PERSON_NAME][DOMAIN_NAME]"
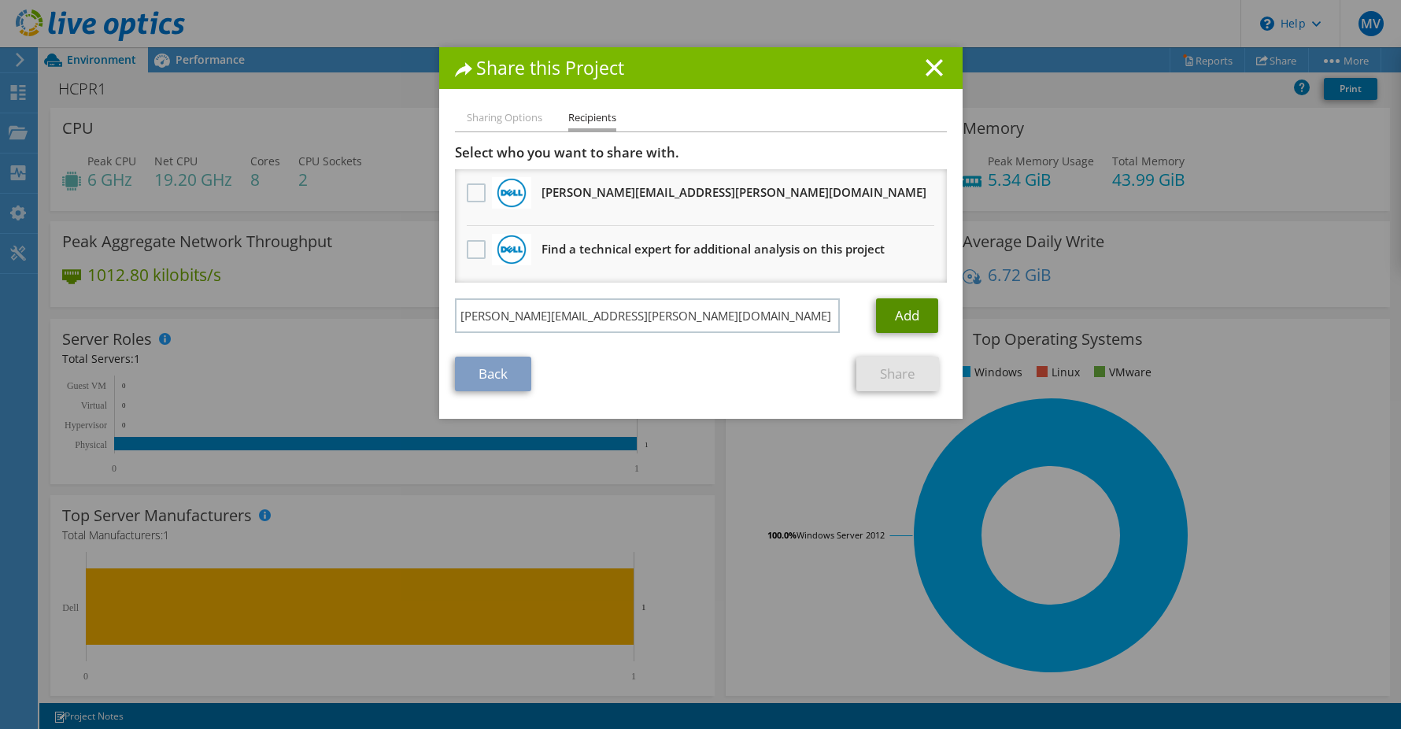
click at [920, 316] on link "Add" at bounding box center [907, 315] width 62 height 35
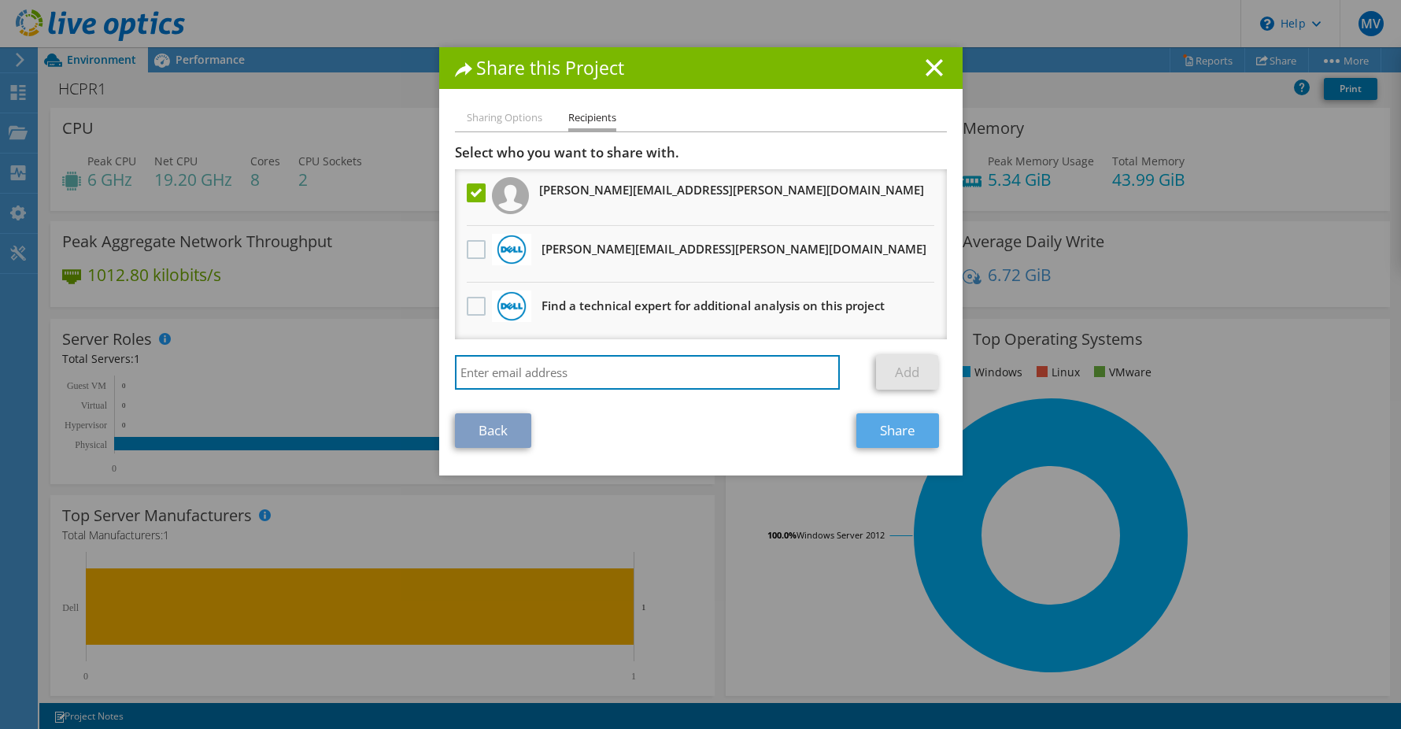
type input "tim.gangemi@dell.com"
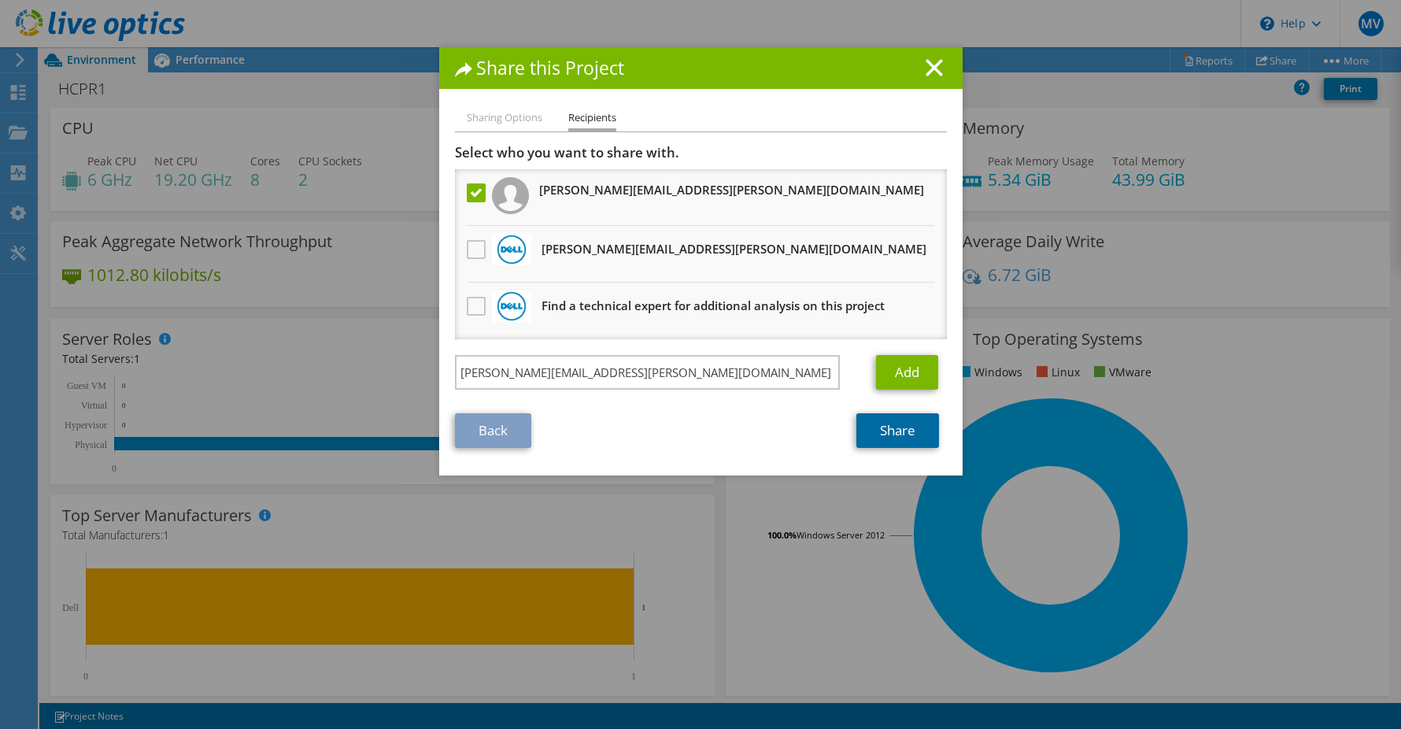
click at [897, 428] on link "Share" at bounding box center [897, 430] width 83 height 35
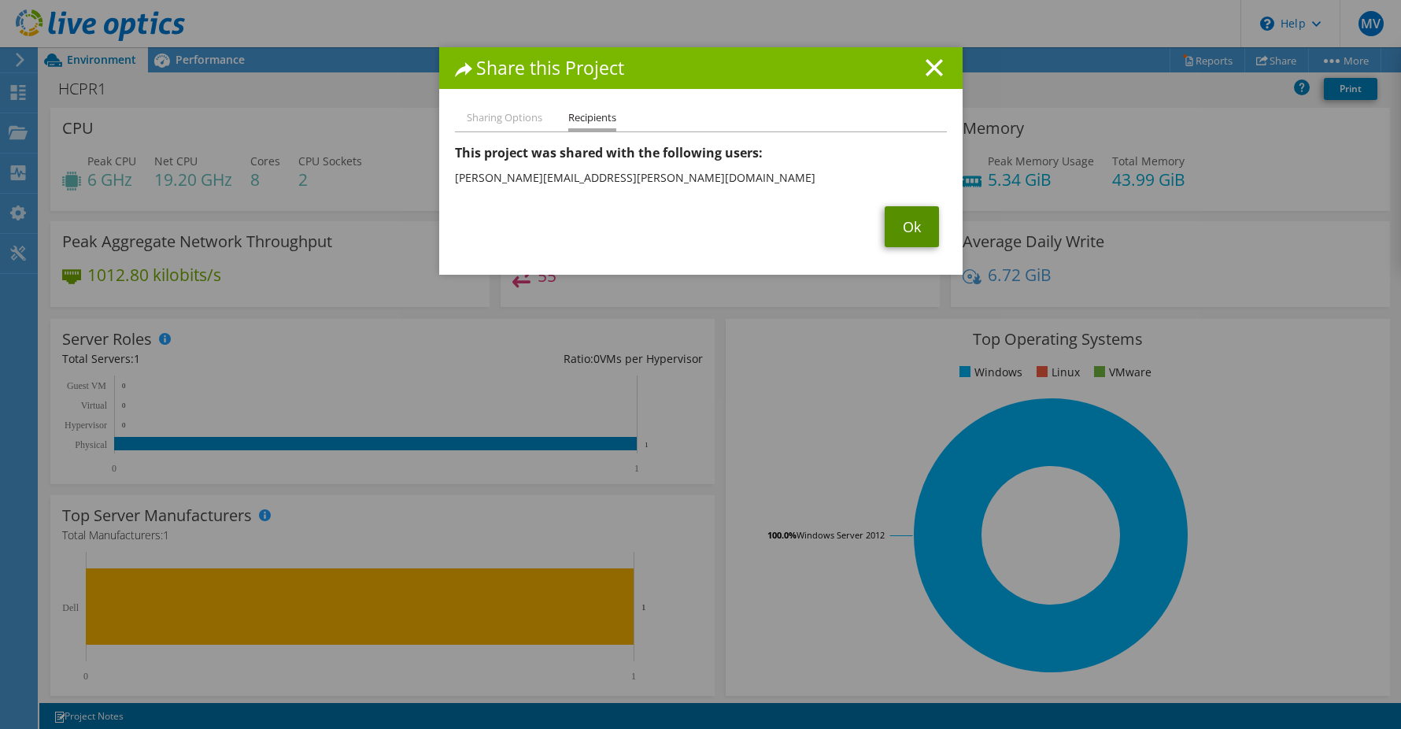
click at [919, 233] on link "Ok" at bounding box center [912, 226] width 54 height 41
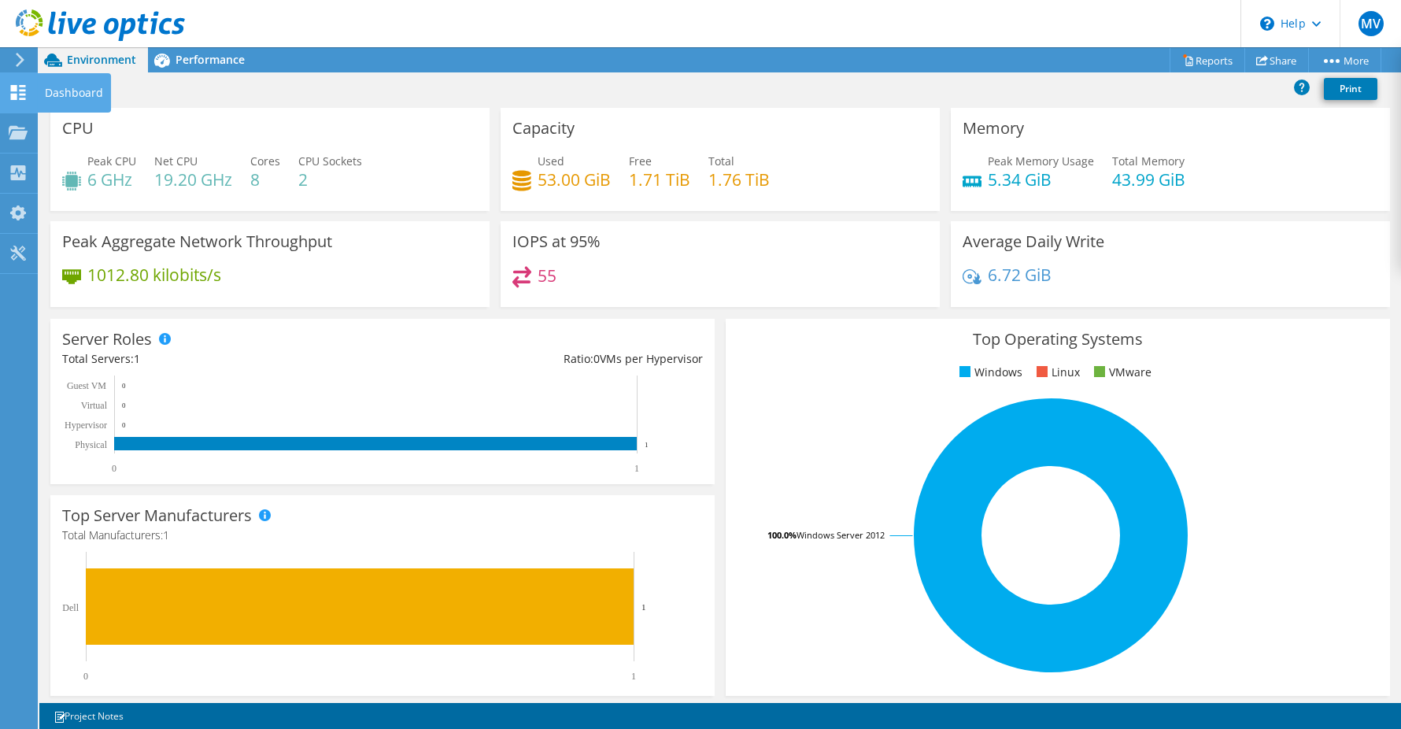
click at [10, 88] on icon at bounding box center [18, 92] width 19 height 15
